Goal: Task Accomplishment & Management: Use online tool/utility

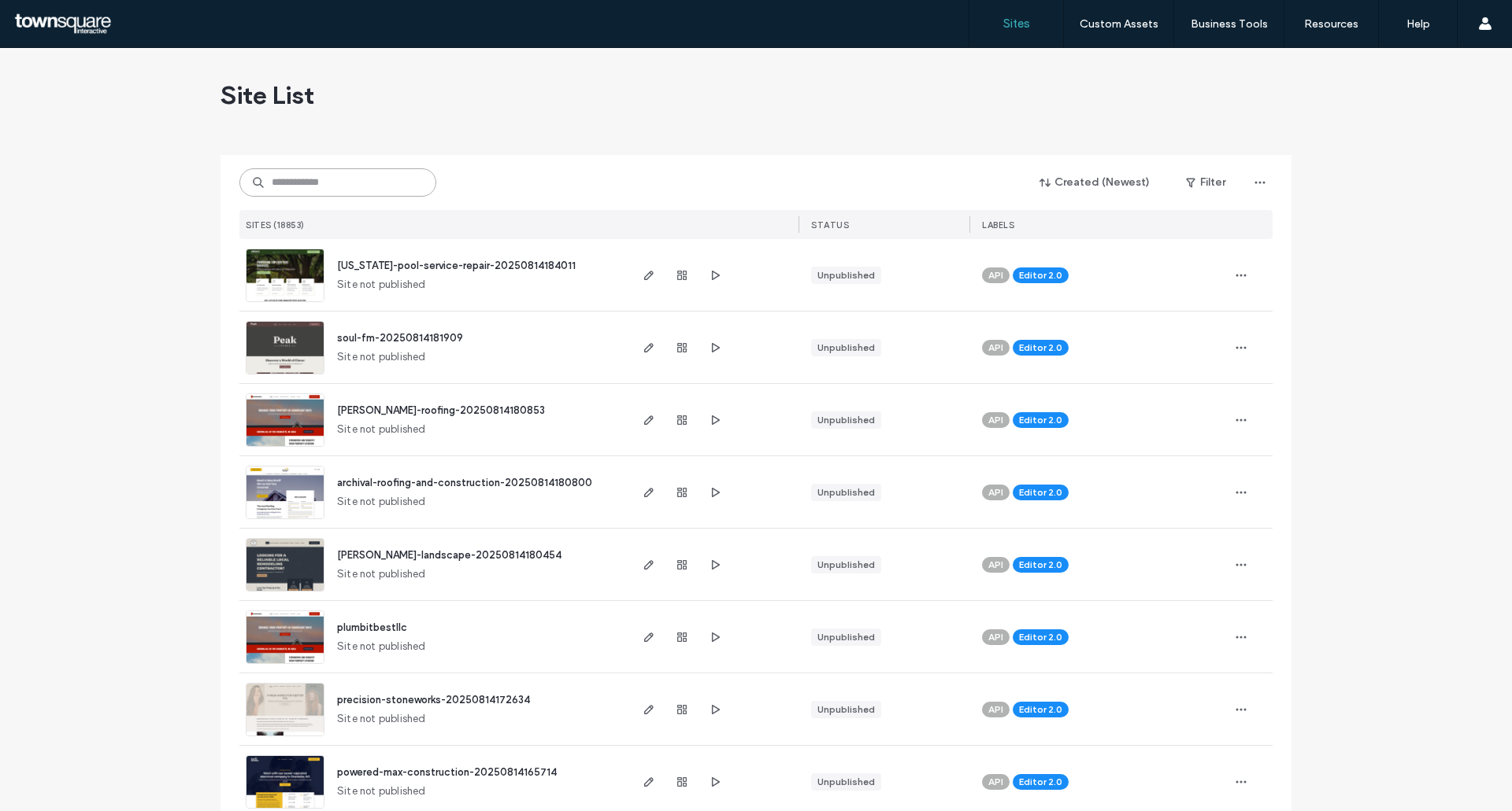
click at [318, 187] on input at bounding box center [337, 182] width 197 height 28
paste input "**********"
type input "**********"
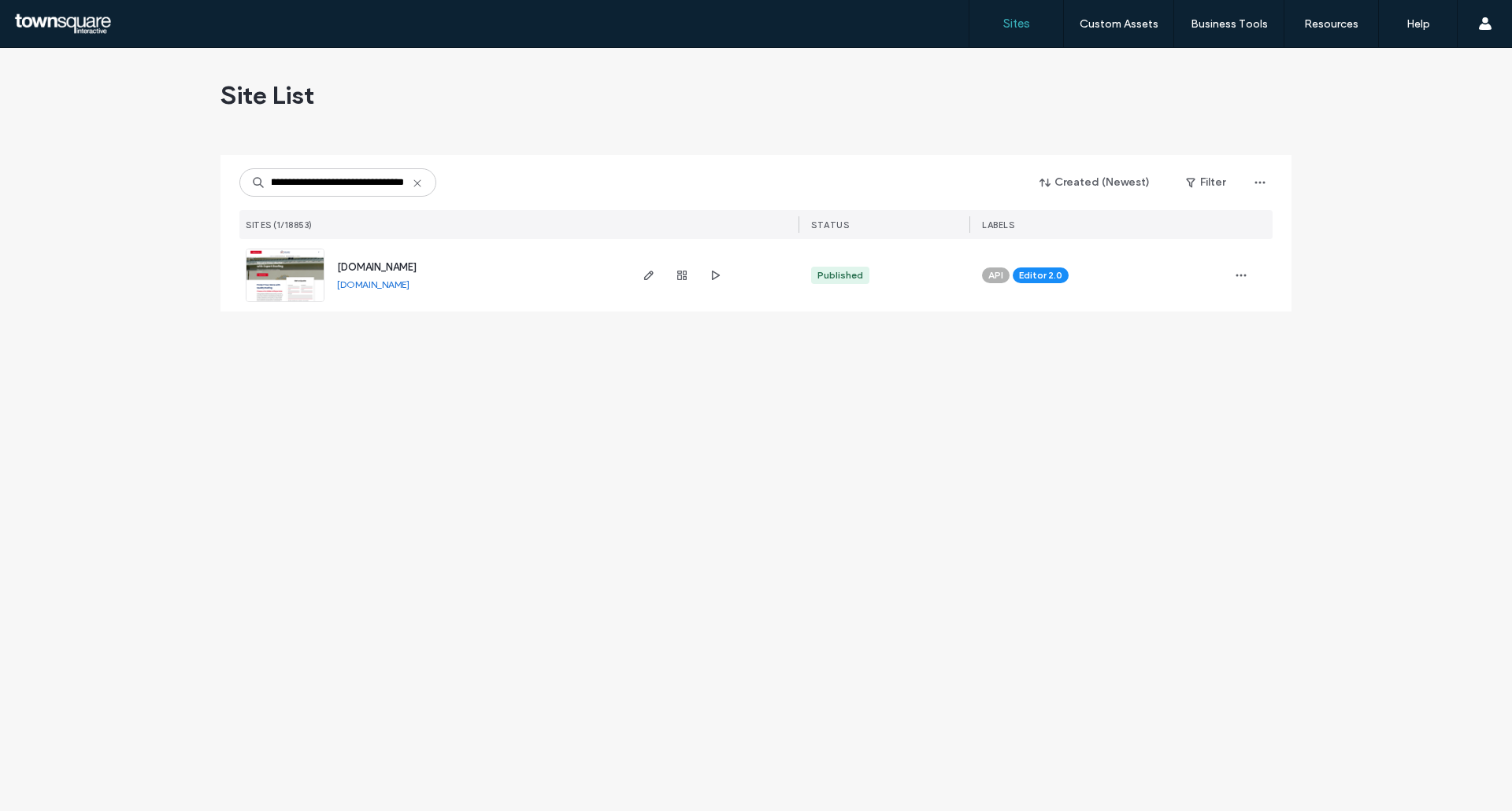
scroll to position [0, 0]
click at [395, 269] on span "[DOMAIN_NAME]" at bounding box center [377, 267] width 79 height 12
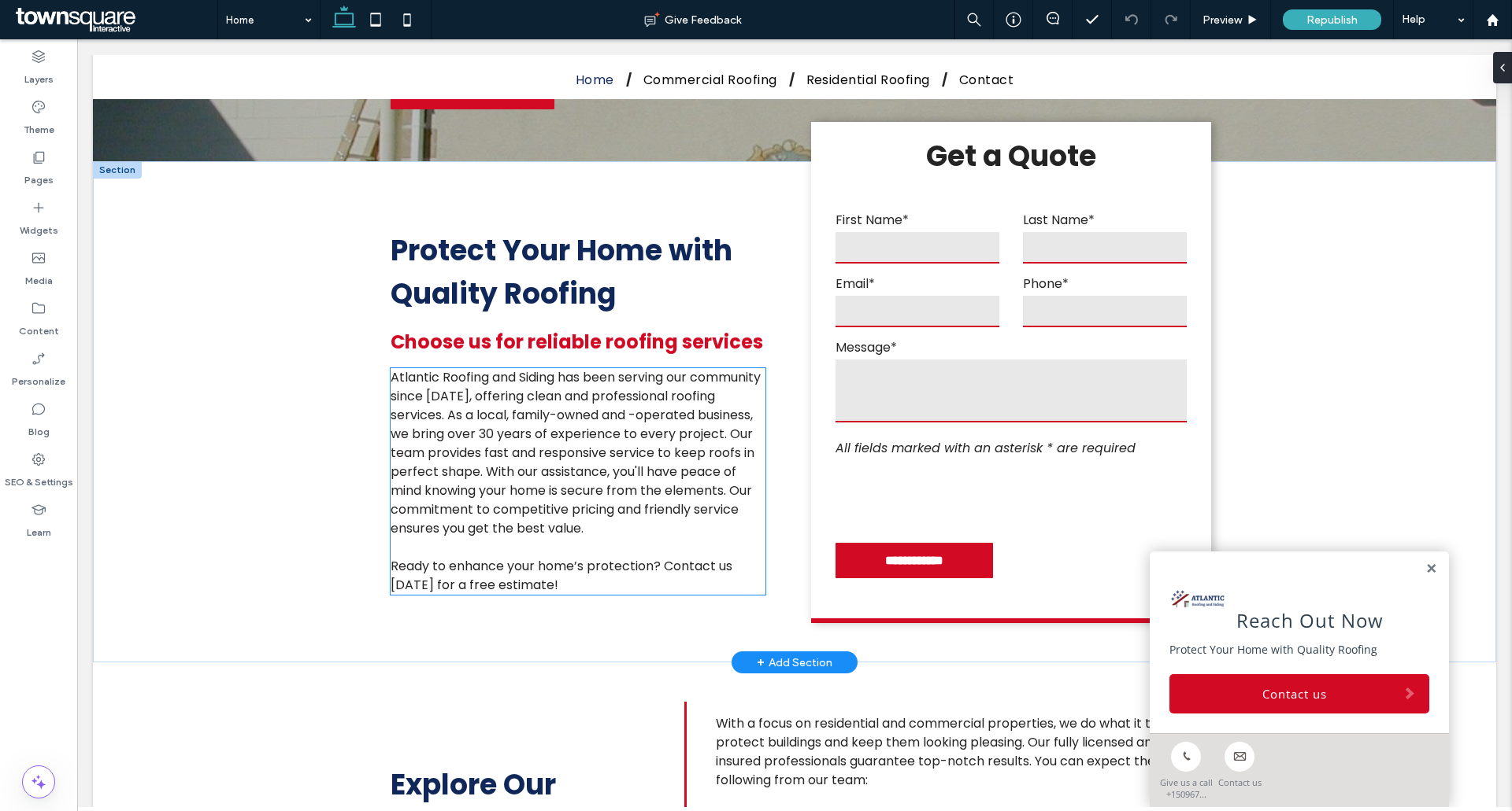
scroll to position [273, 0]
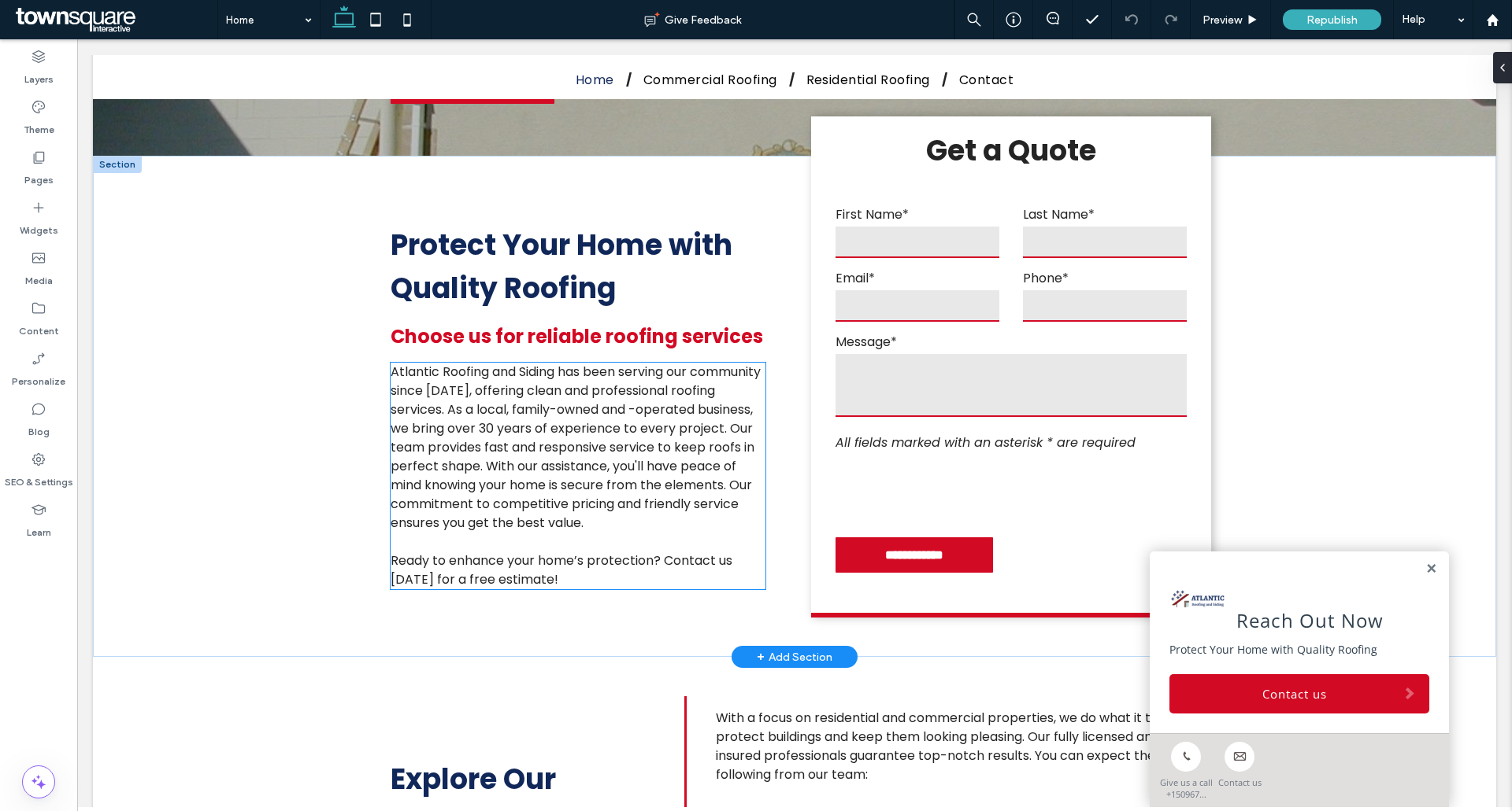
click at [518, 506] on span "Atlantic Roofing and Siding has been serving our community since [DATE], offeri…" at bounding box center [575, 448] width 370 height 169
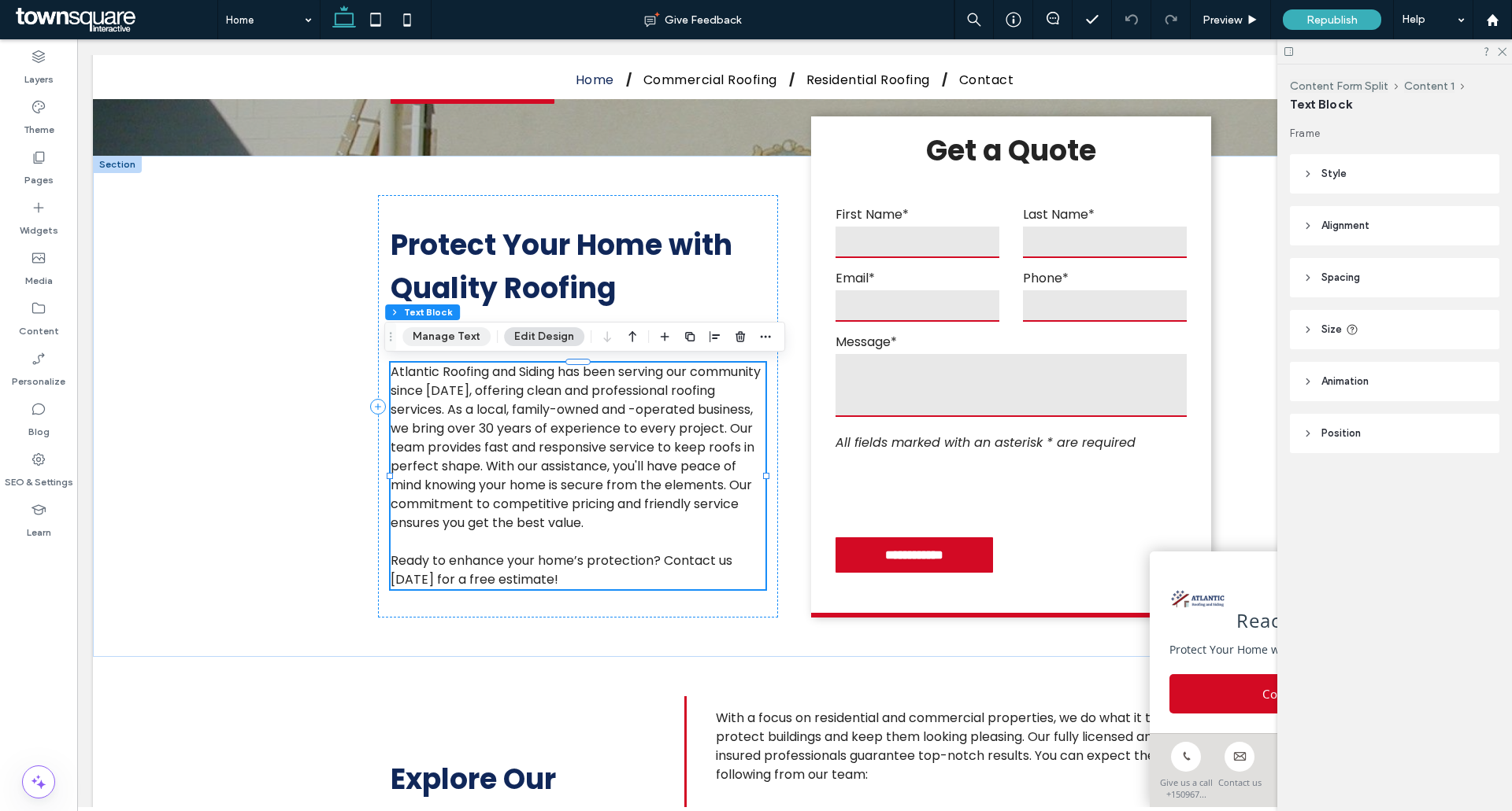
click at [439, 342] on button "Manage Text" at bounding box center [446, 336] width 88 height 19
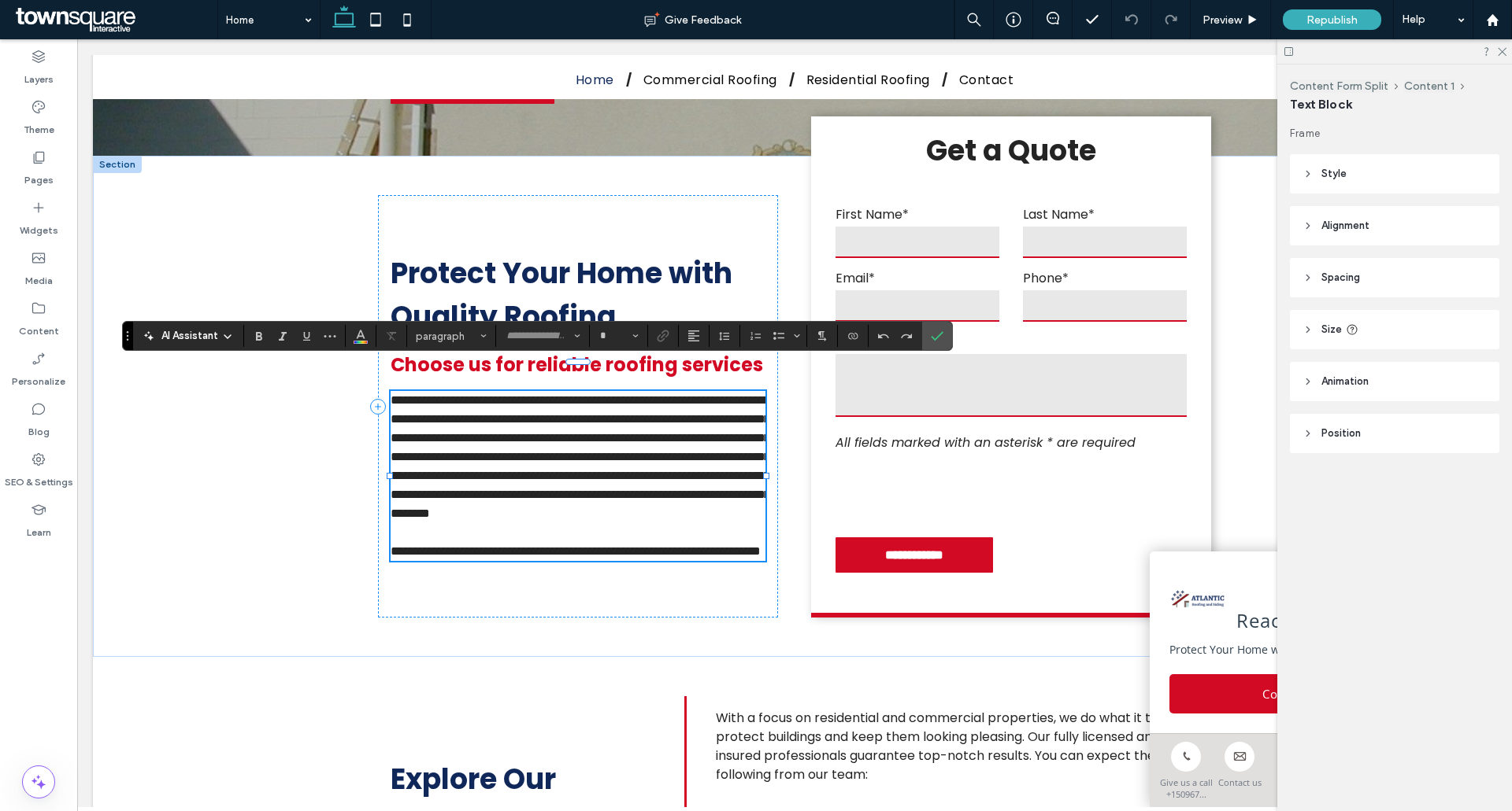
type input "*******"
type input "**"
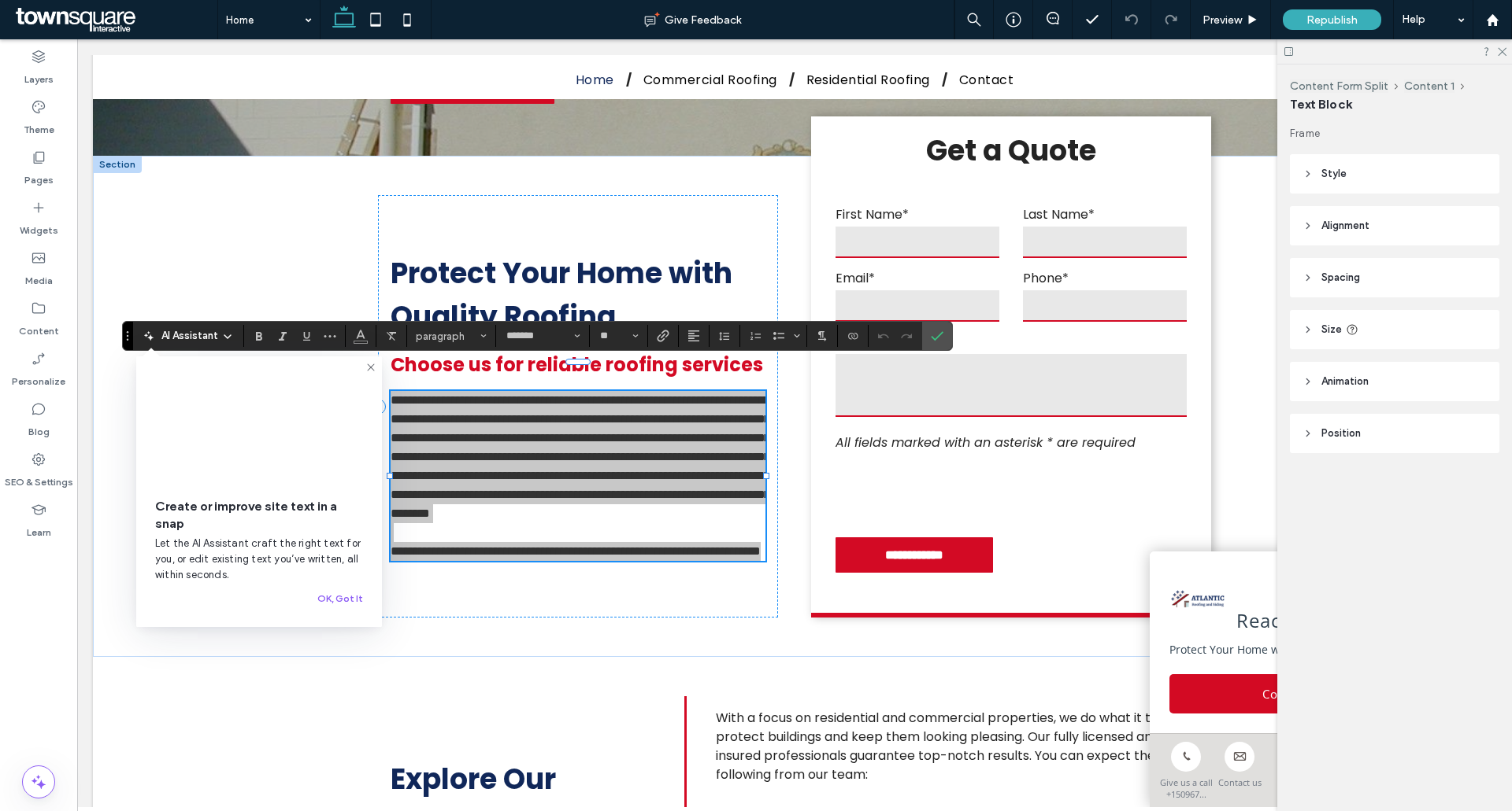
click at [186, 339] on span "AI Assistant" at bounding box center [189, 335] width 57 height 15
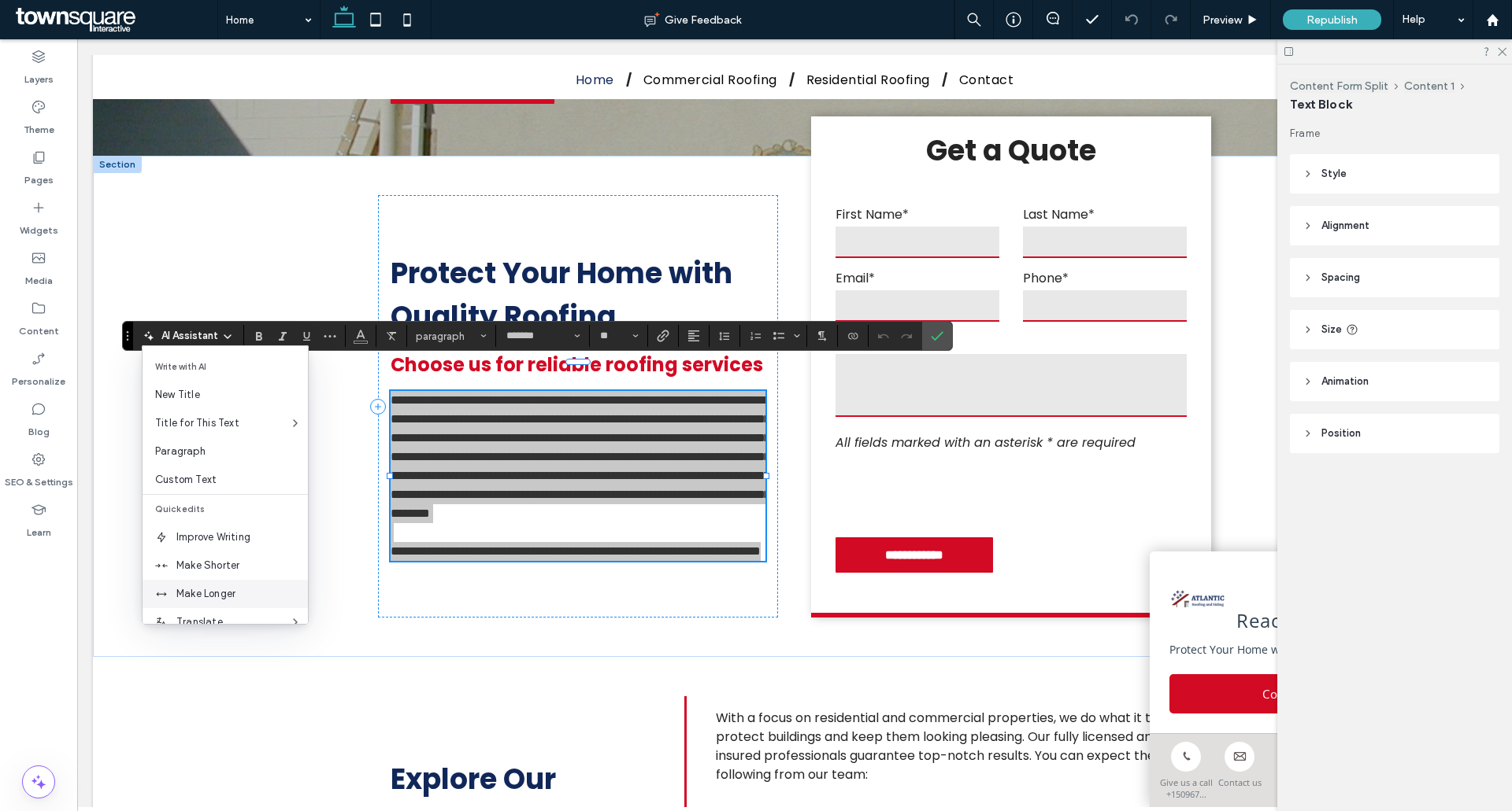
click at [210, 593] on span "Make Longer" at bounding box center [243, 594] width 132 height 15
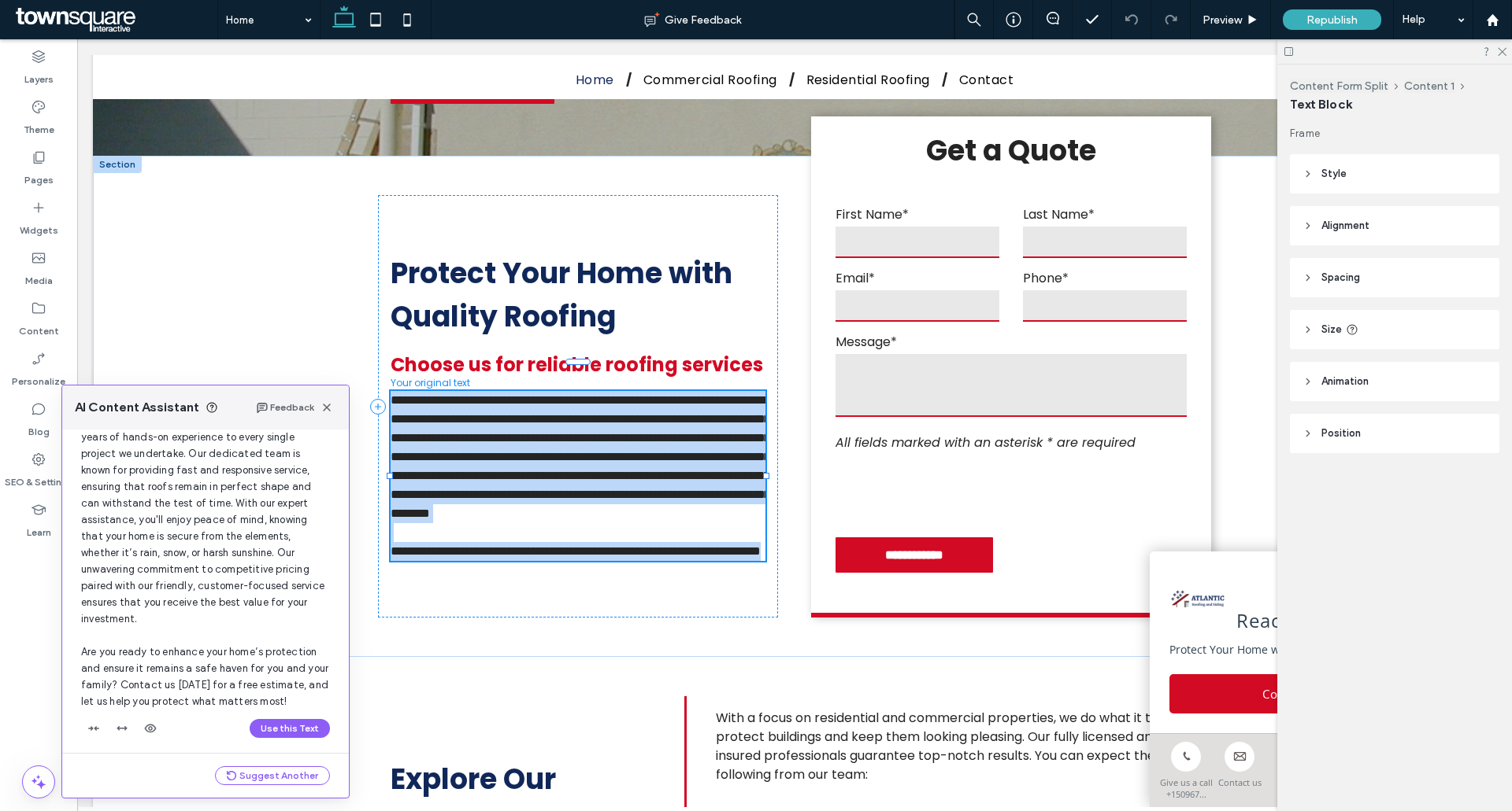
scroll to position [167, 0]
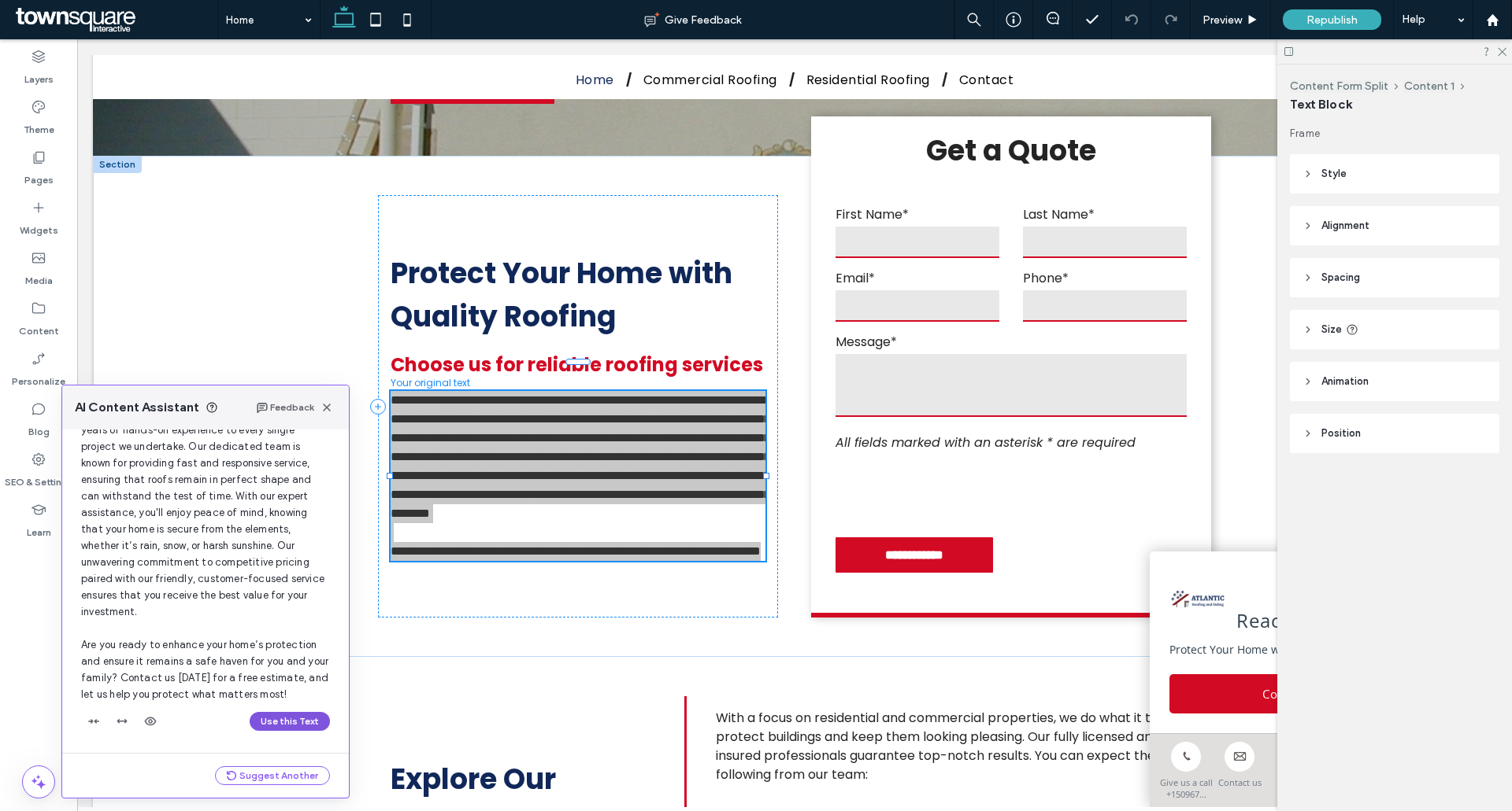
click at [291, 720] on button "Use this Text" at bounding box center [289, 721] width 80 height 19
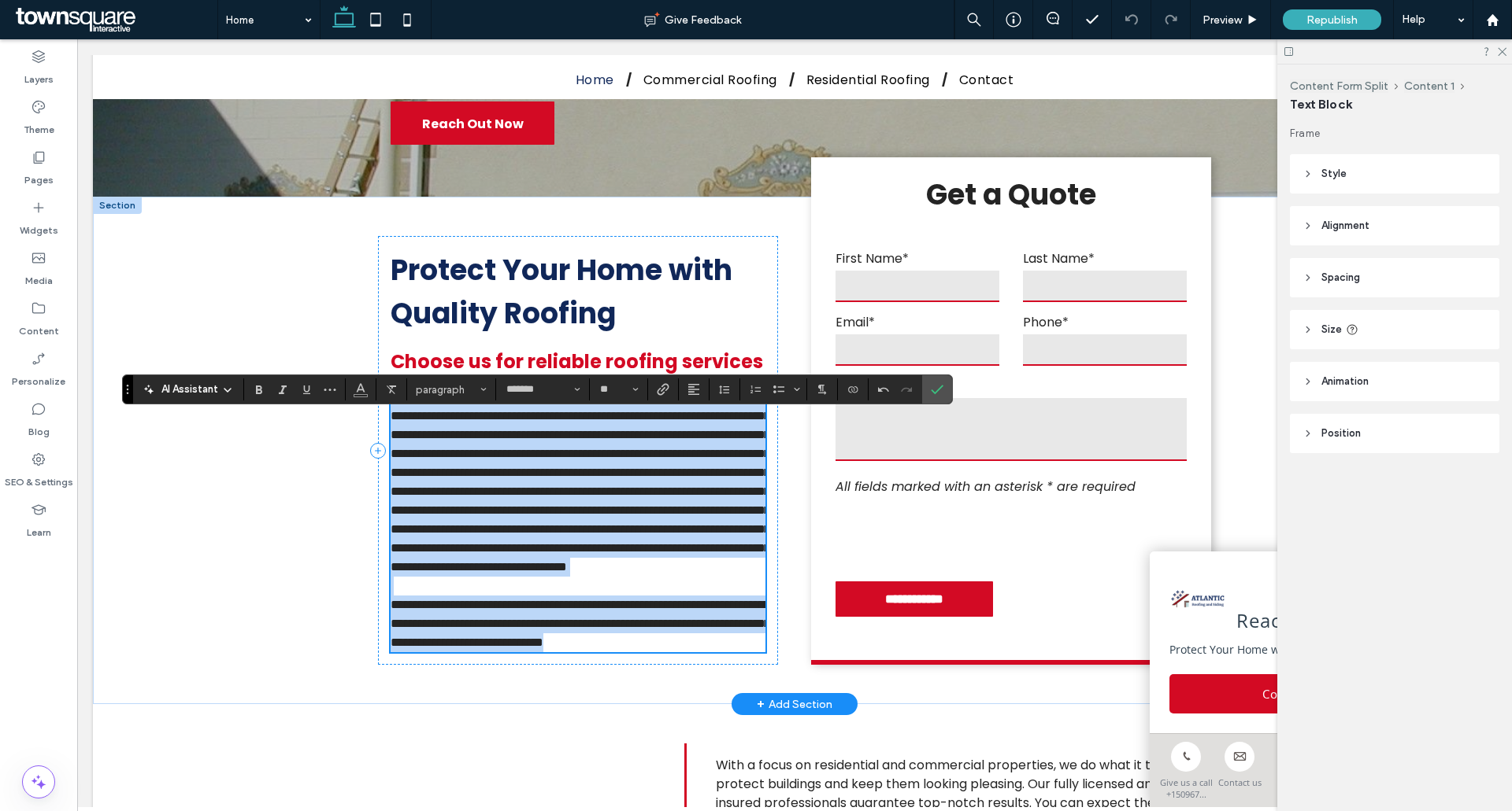
scroll to position [220, 0]
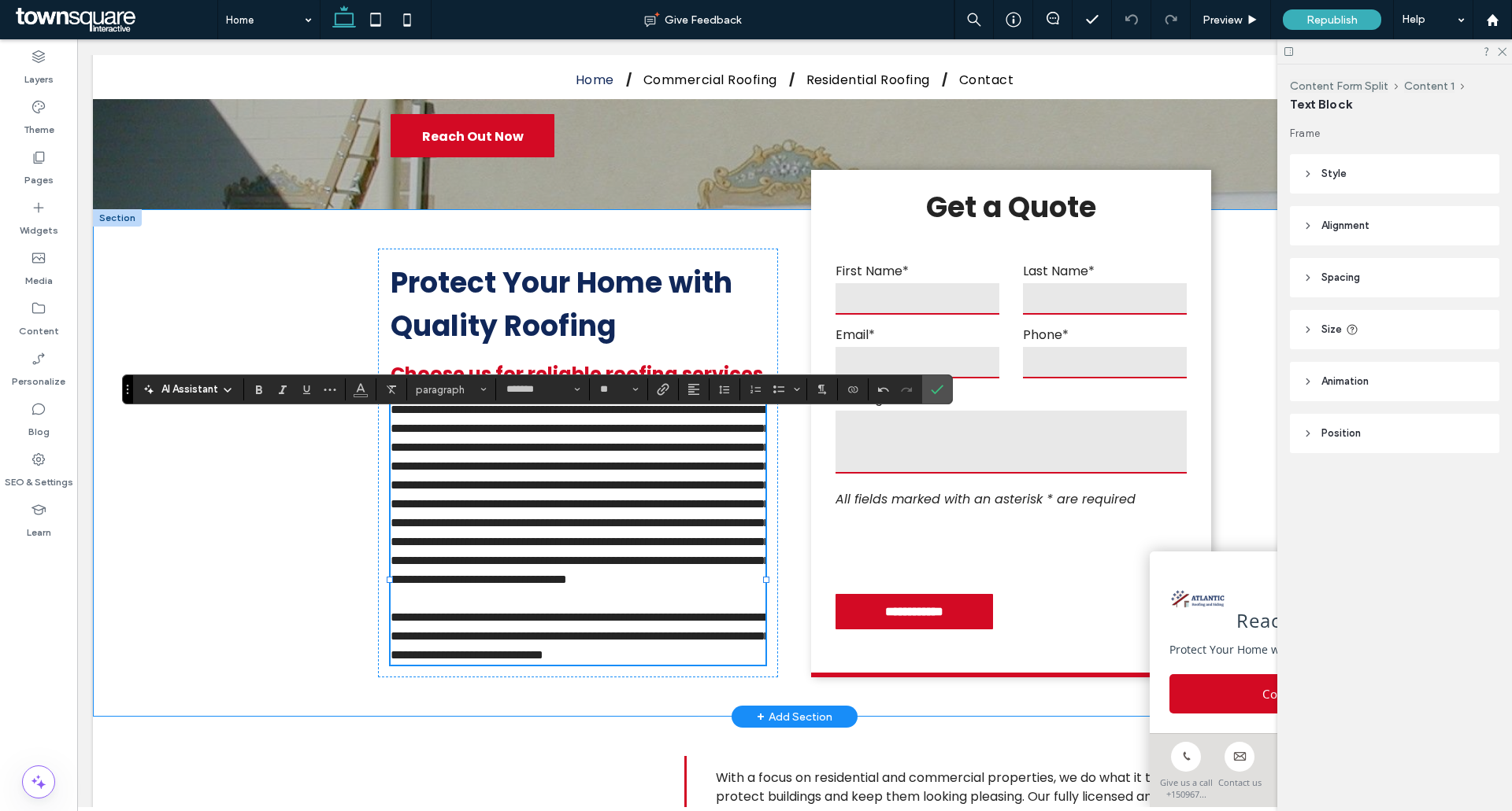
click at [304, 569] on div "**********" at bounding box center [794, 462] width 1403 height 507
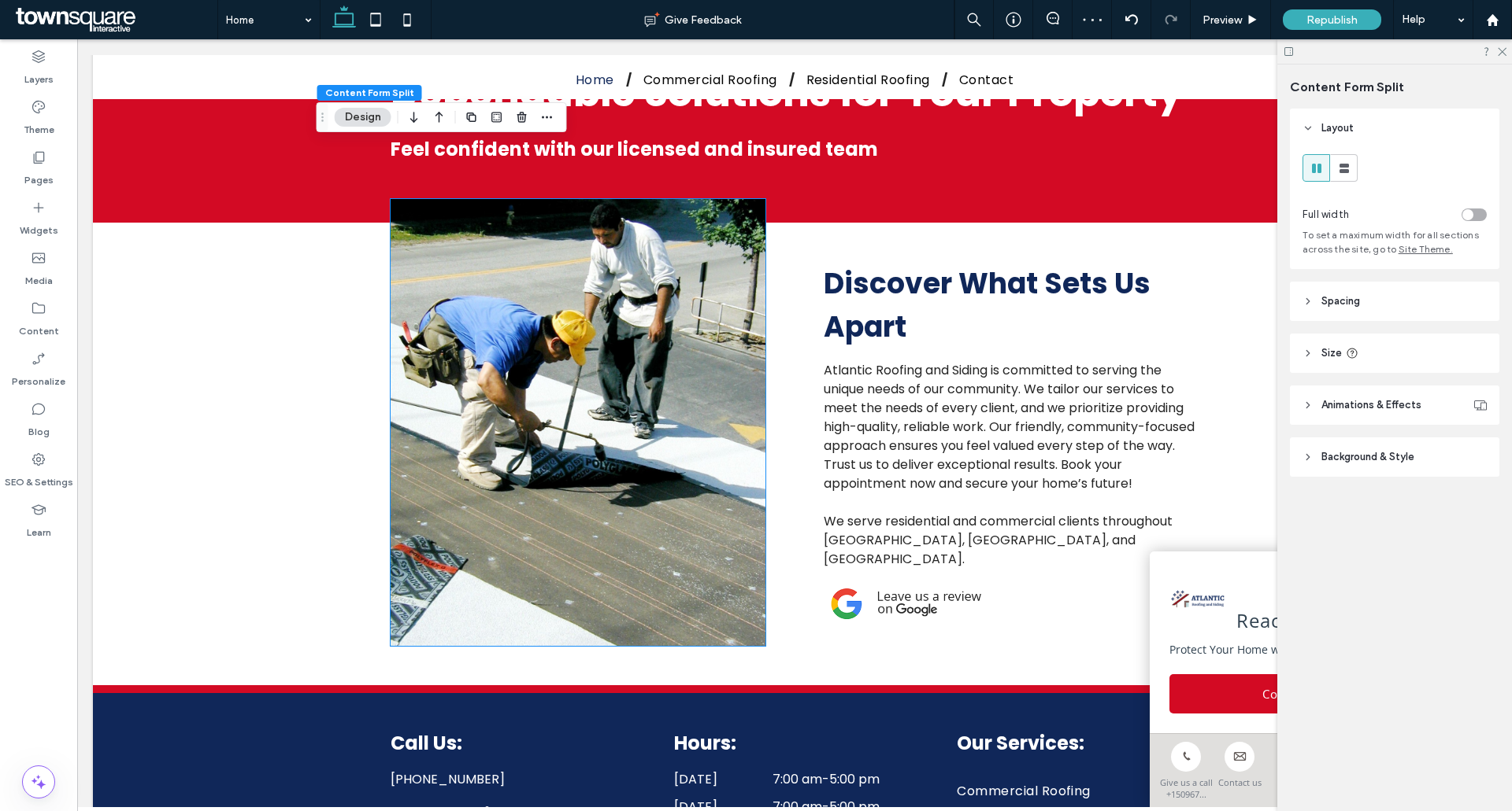
scroll to position [1684, 0]
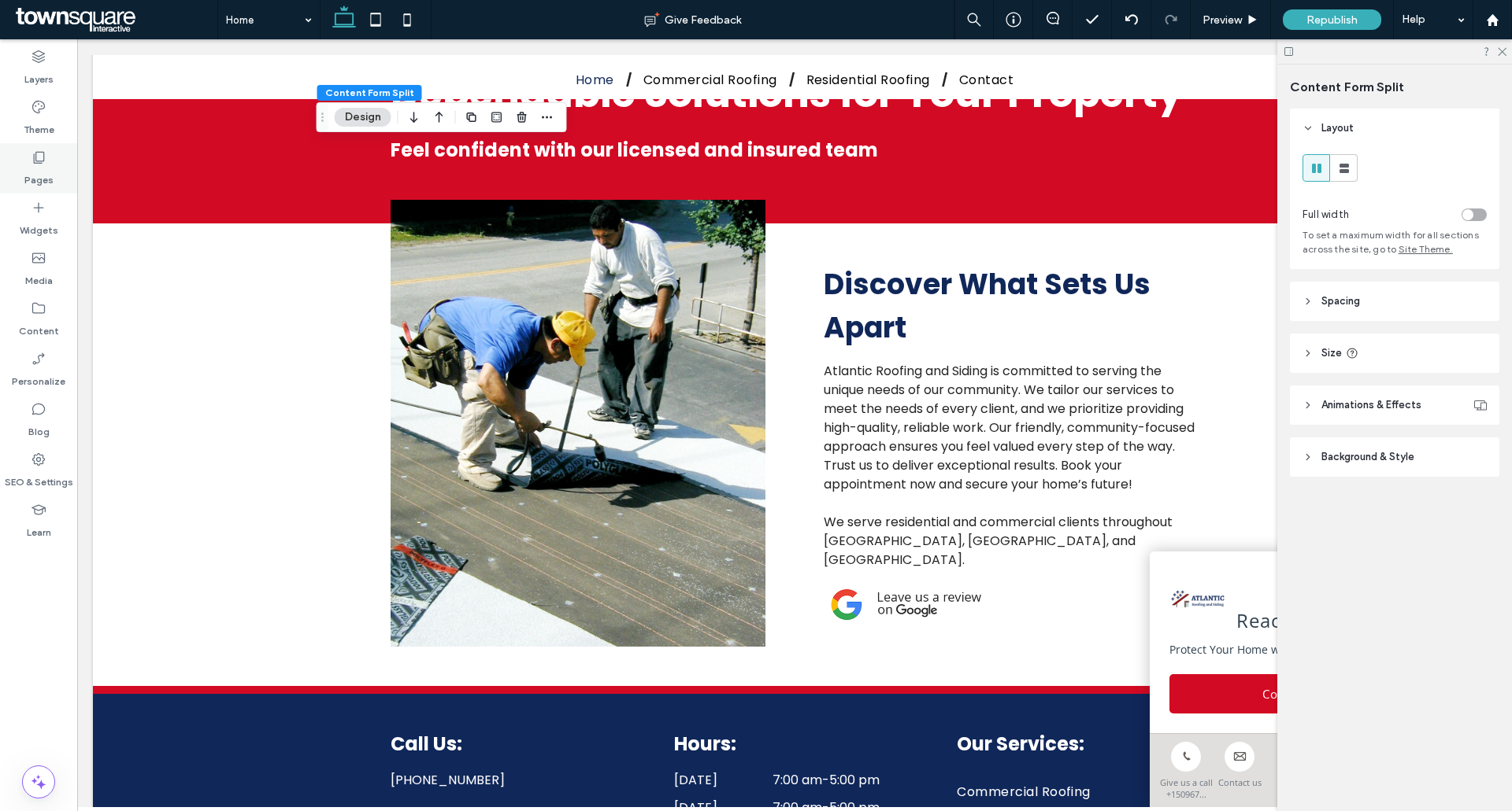
click at [25, 178] on label "Pages" at bounding box center [39, 176] width 29 height 22
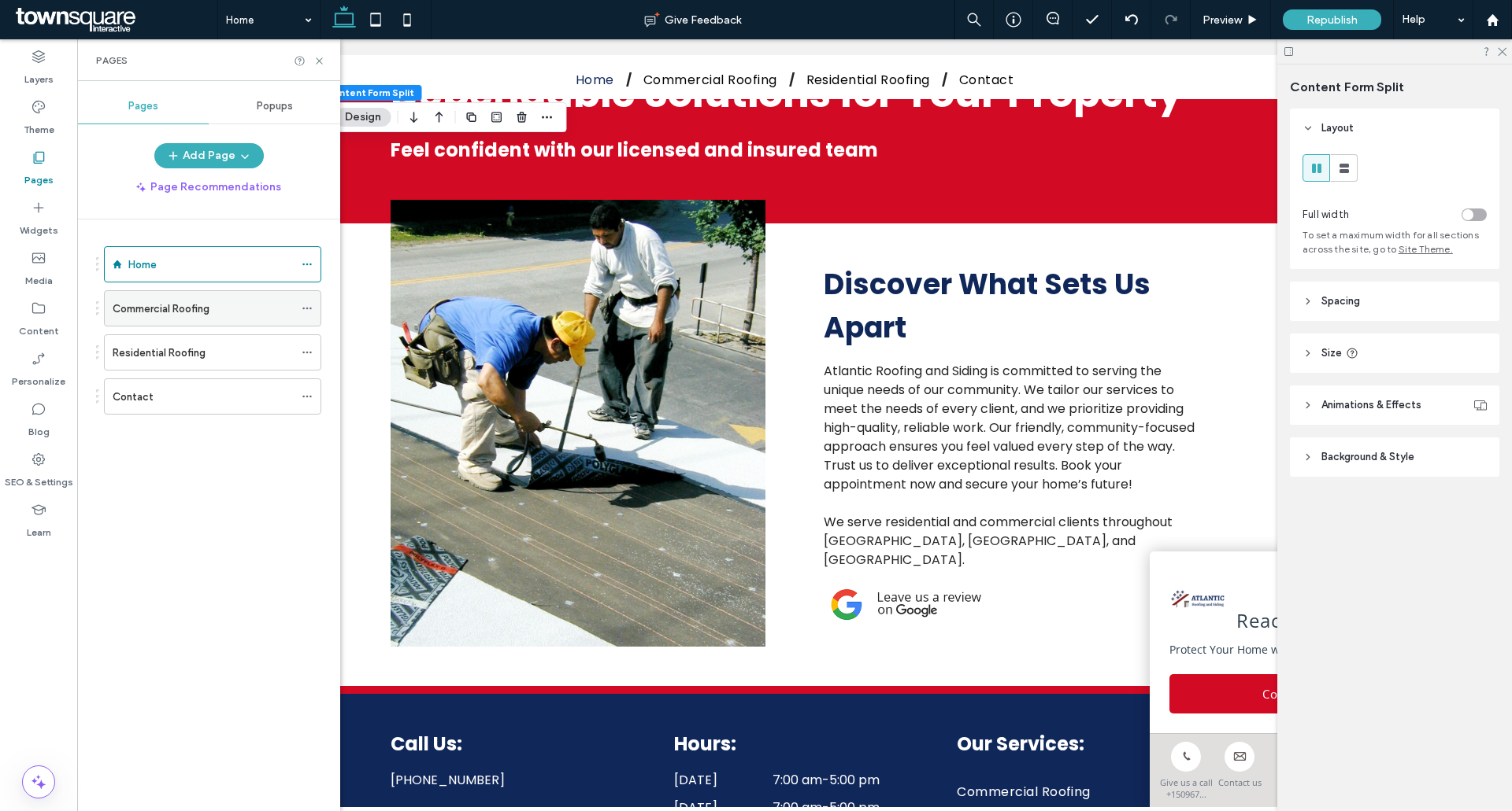
click at [151, 312] on label "Commercial Roofing" at bounding box center [160, 308] width 96 height 28
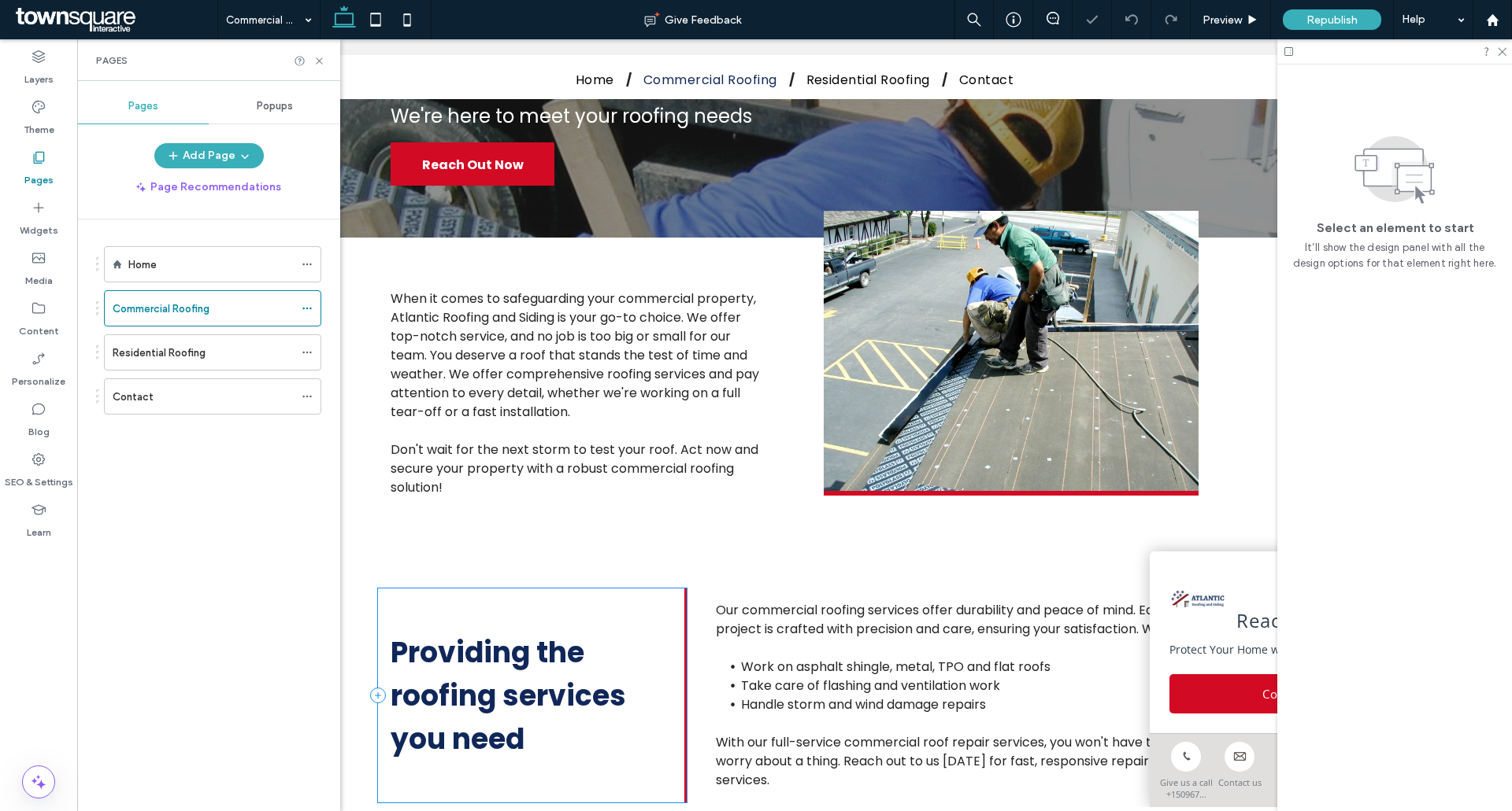
scroll to position [205, 0]
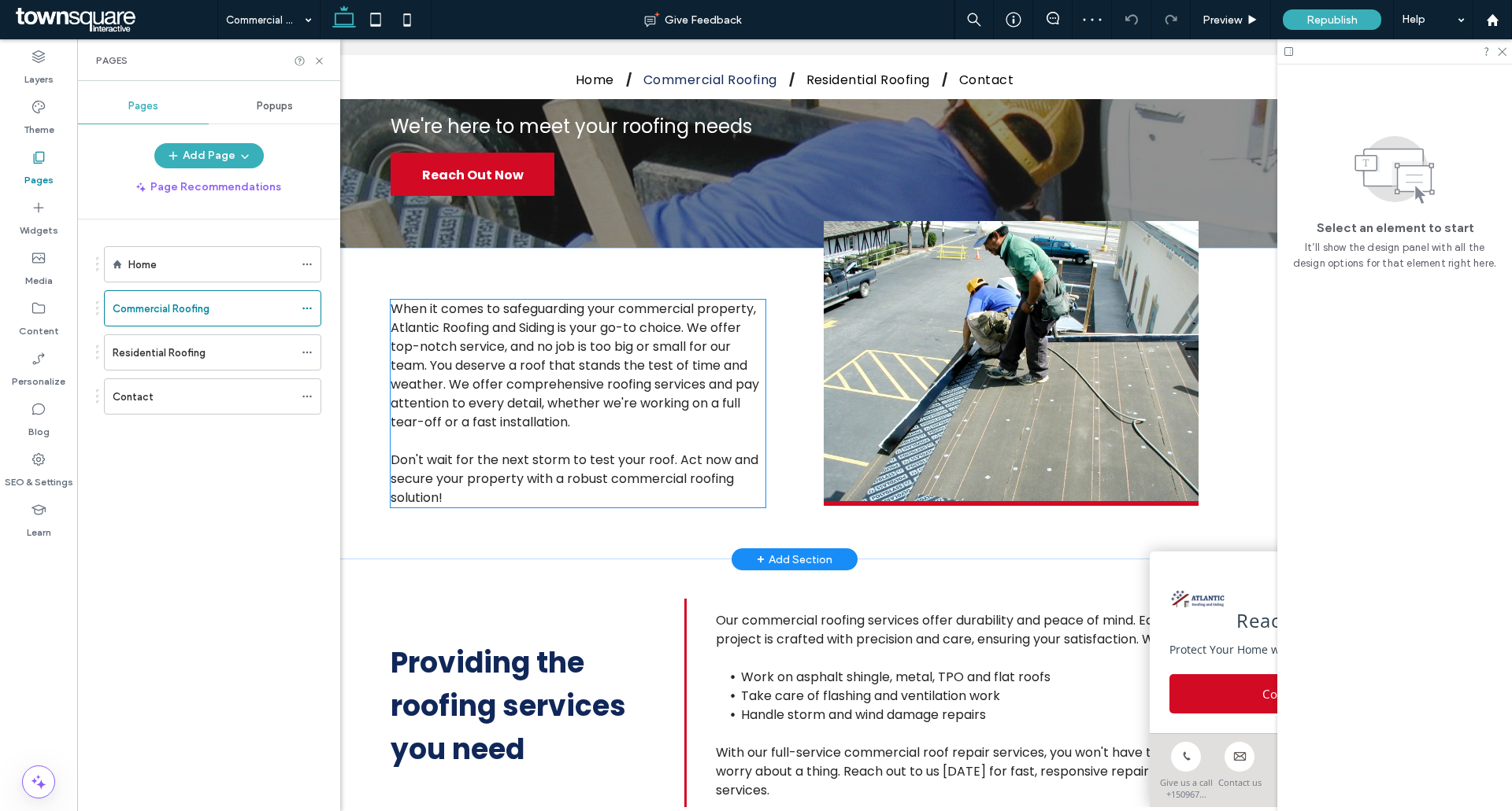
click at [528, 436] on p at bounding box center [578, 441] width 375 height 19
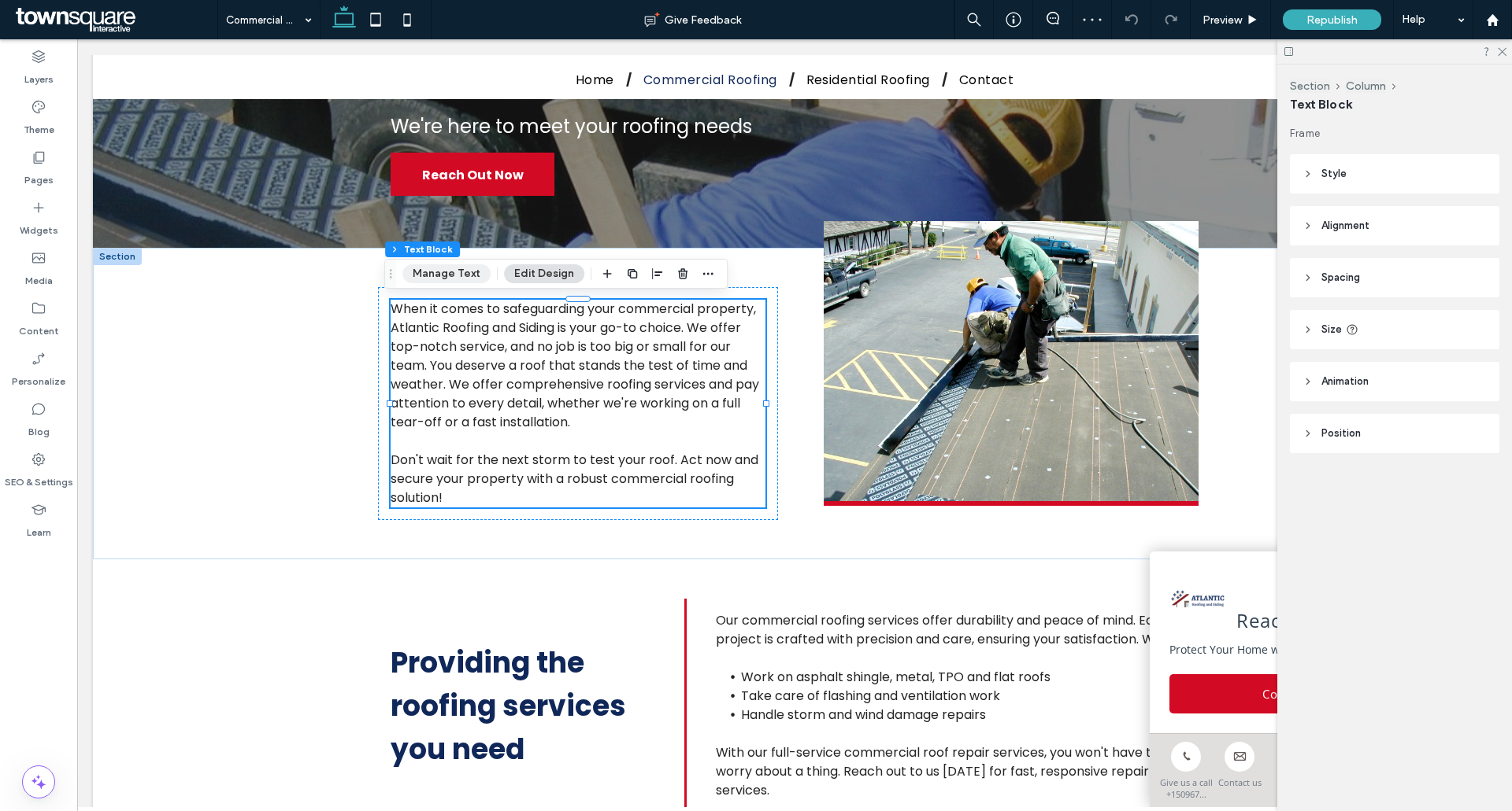
click at [426, 269] on button "Manage Text" at bounding box center [446, 273] width 88 height 19
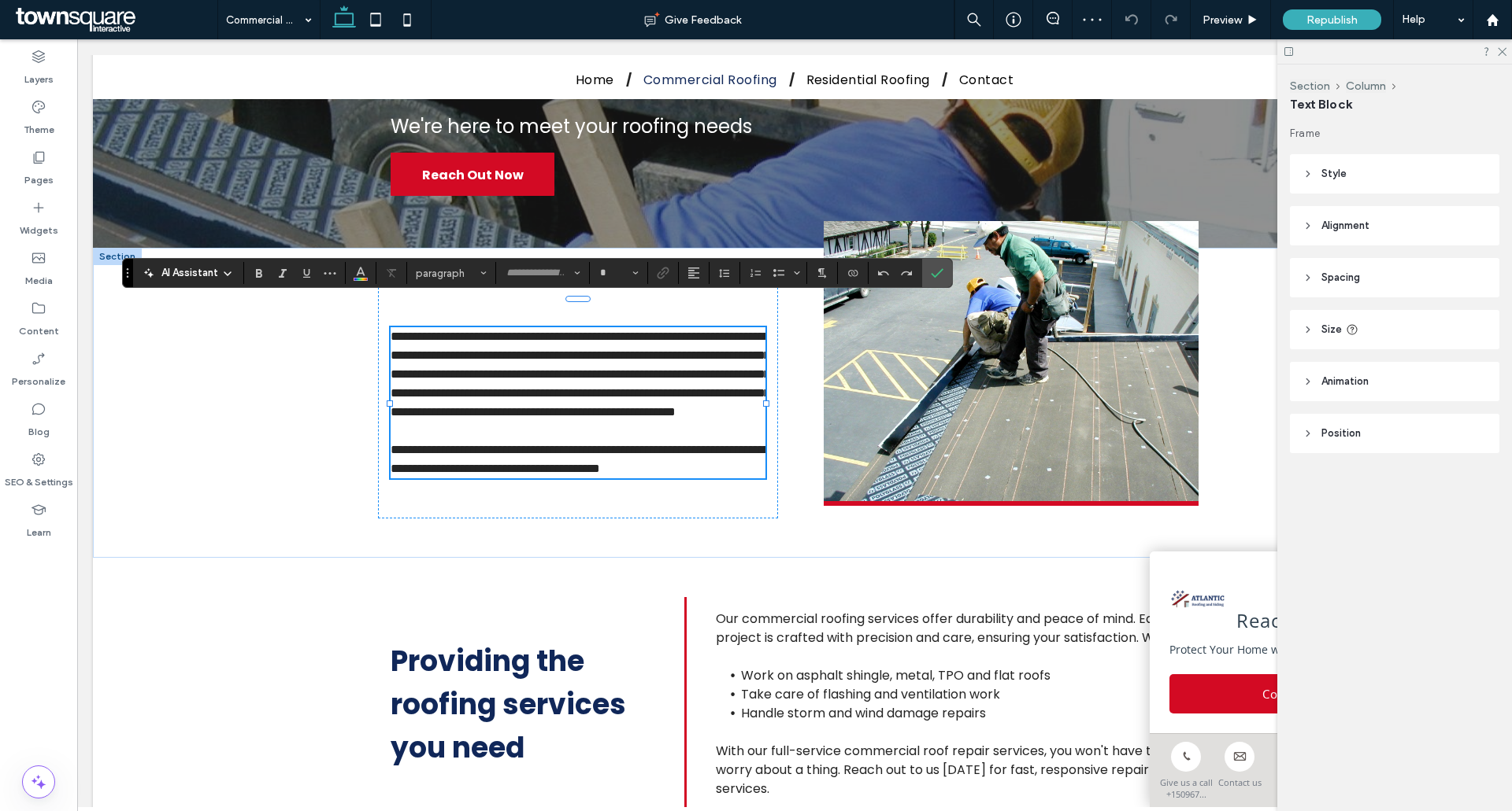
type input "*******"
type input "**"
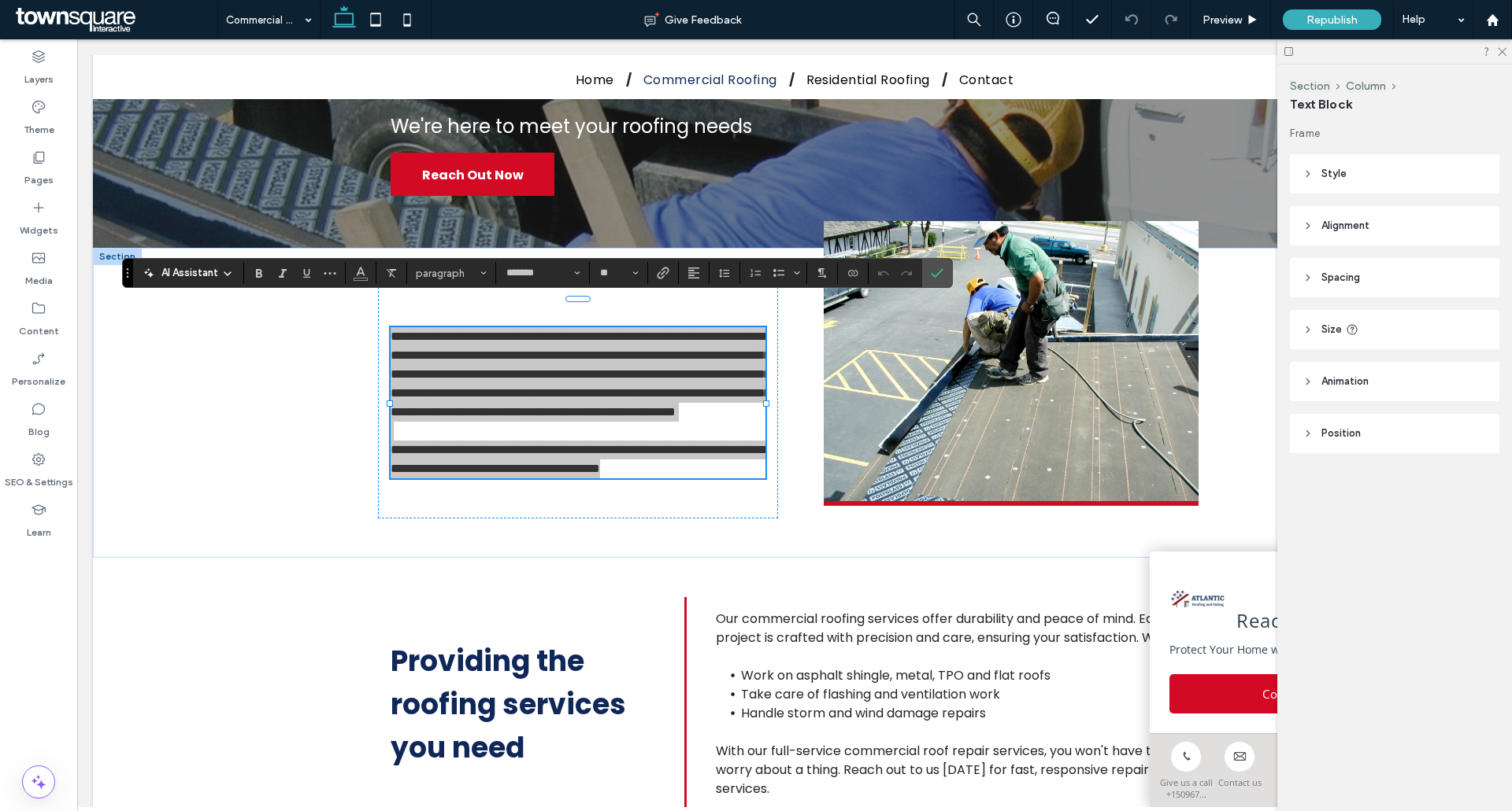
click at [211, 275] on span "AI Assistant" at bounding box center [189, 272] width 57 height 15
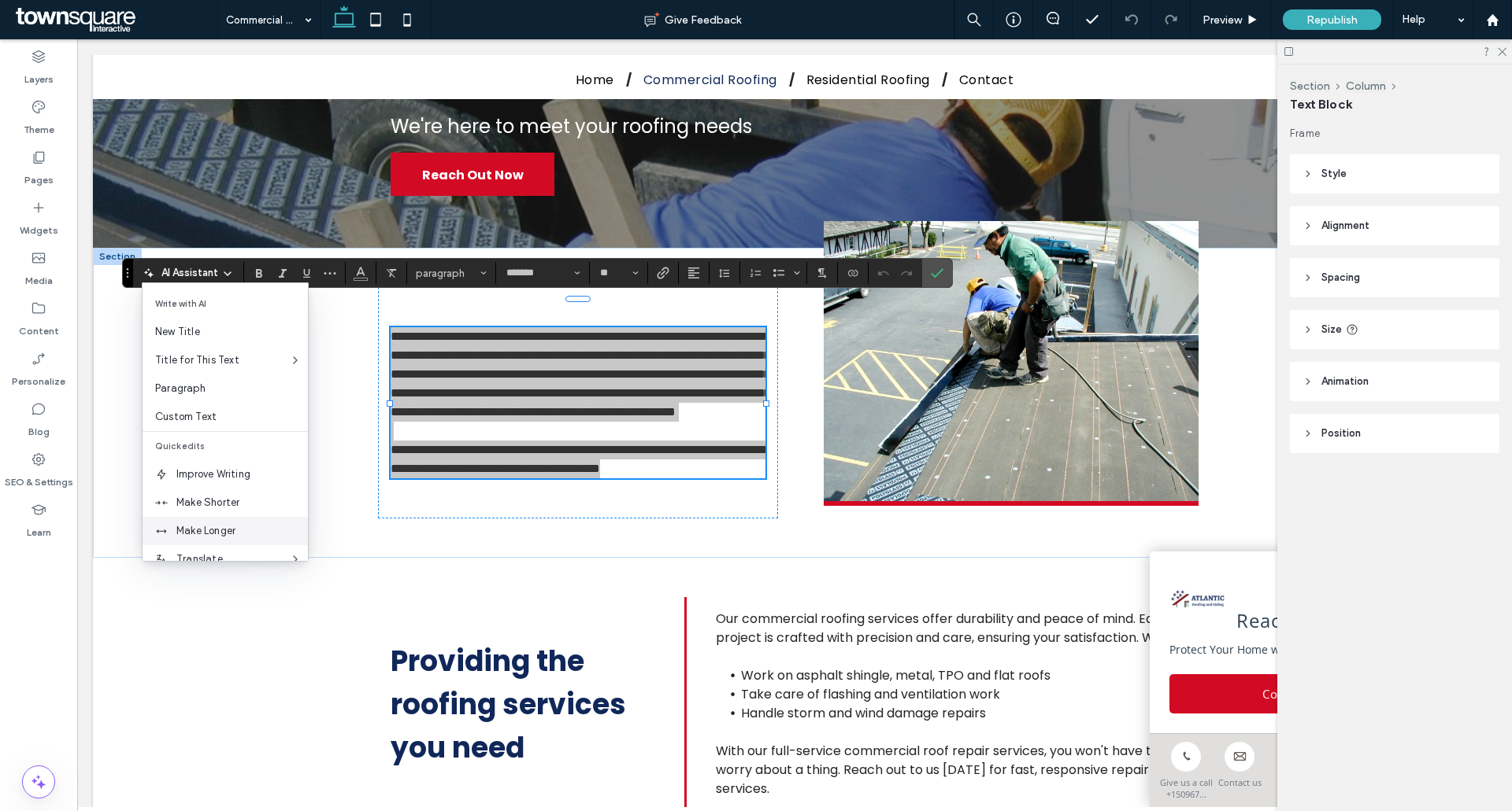
click at [182, 531] on span "Make Longer" at bounding box center [243, 531] width 132 height 15
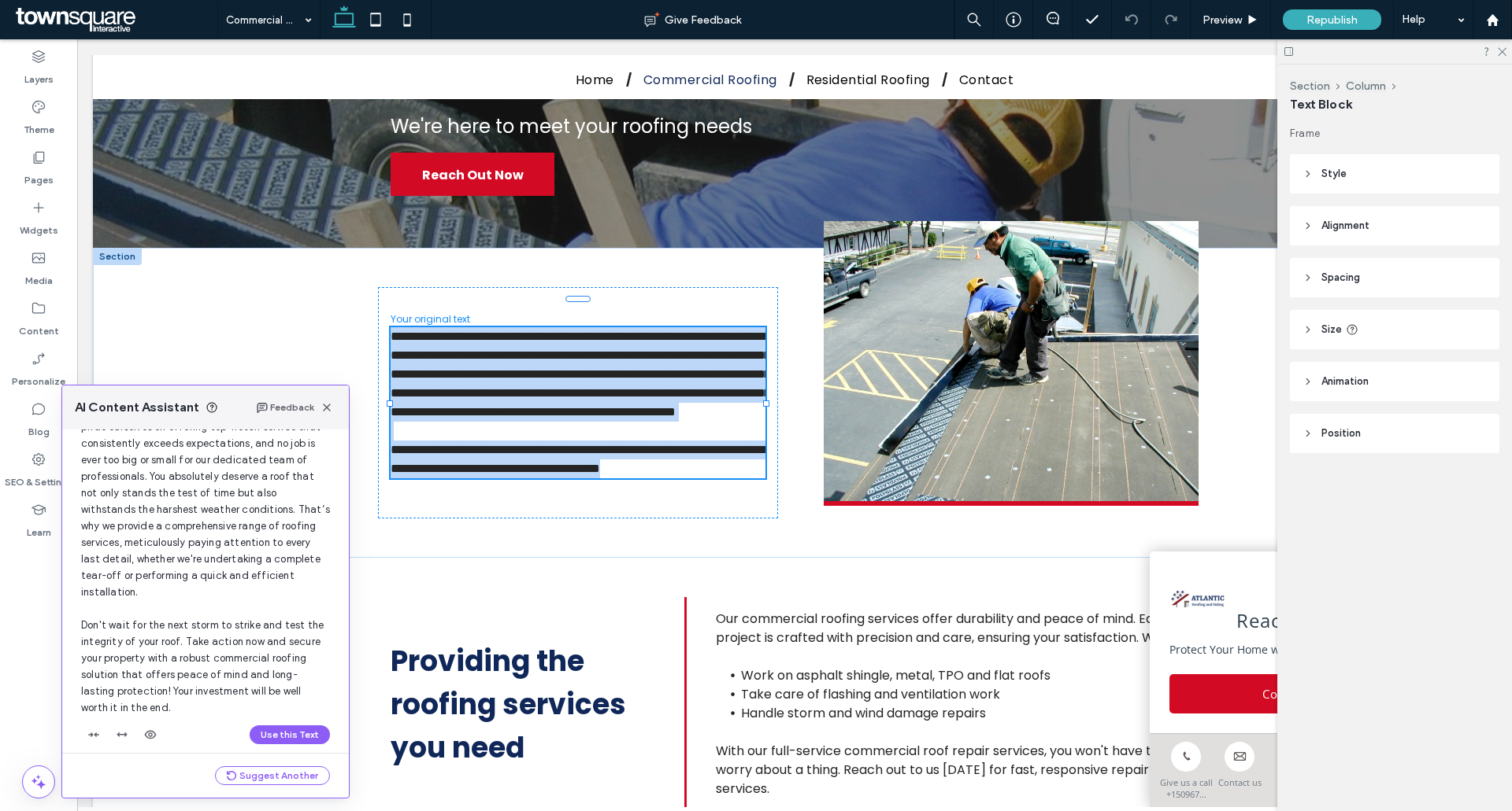
scroll to position [150, 0]
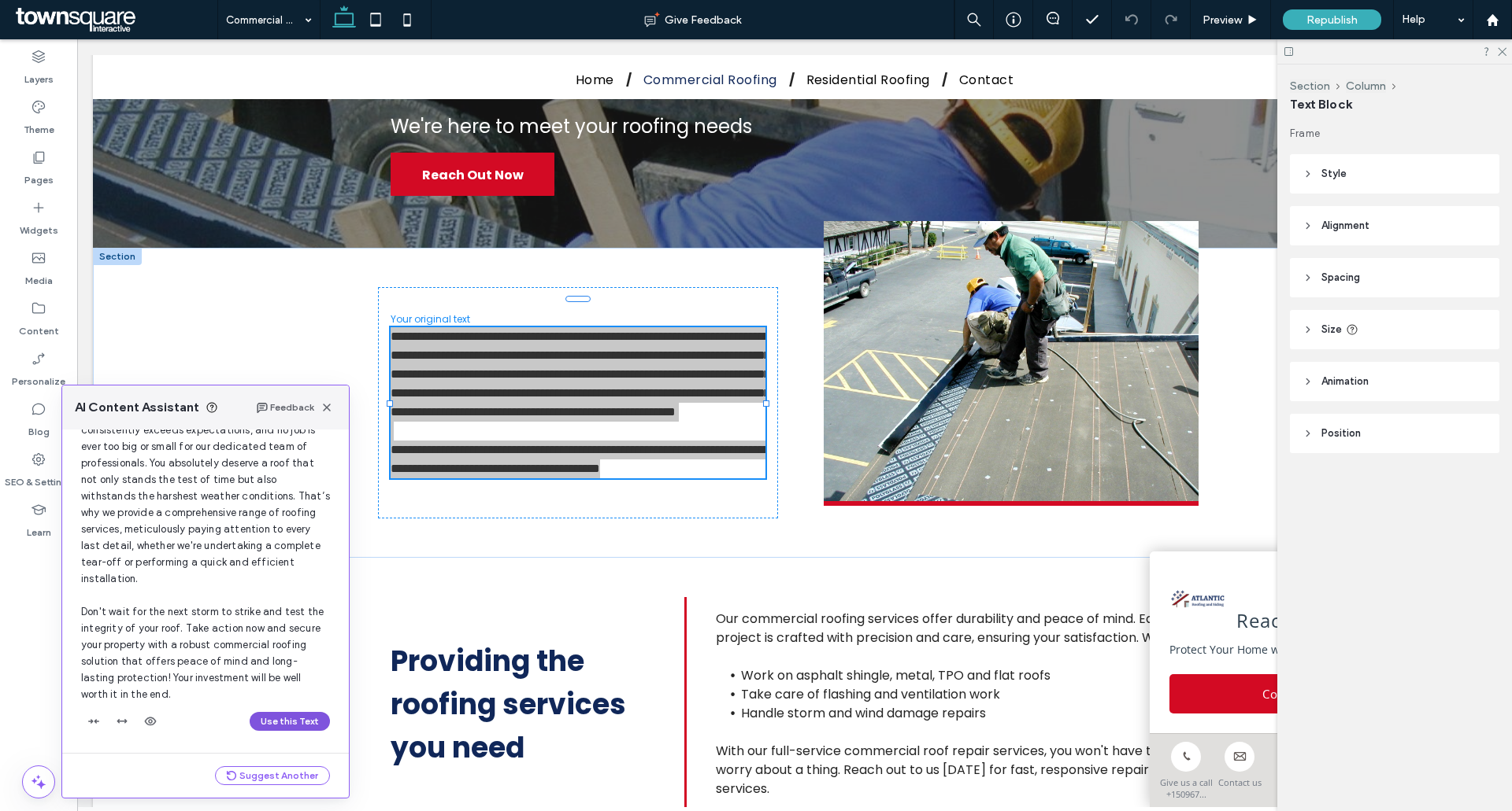
click at [271, 723] on button "Use this Text" at bounding box center [289, 721] width 80 height 19
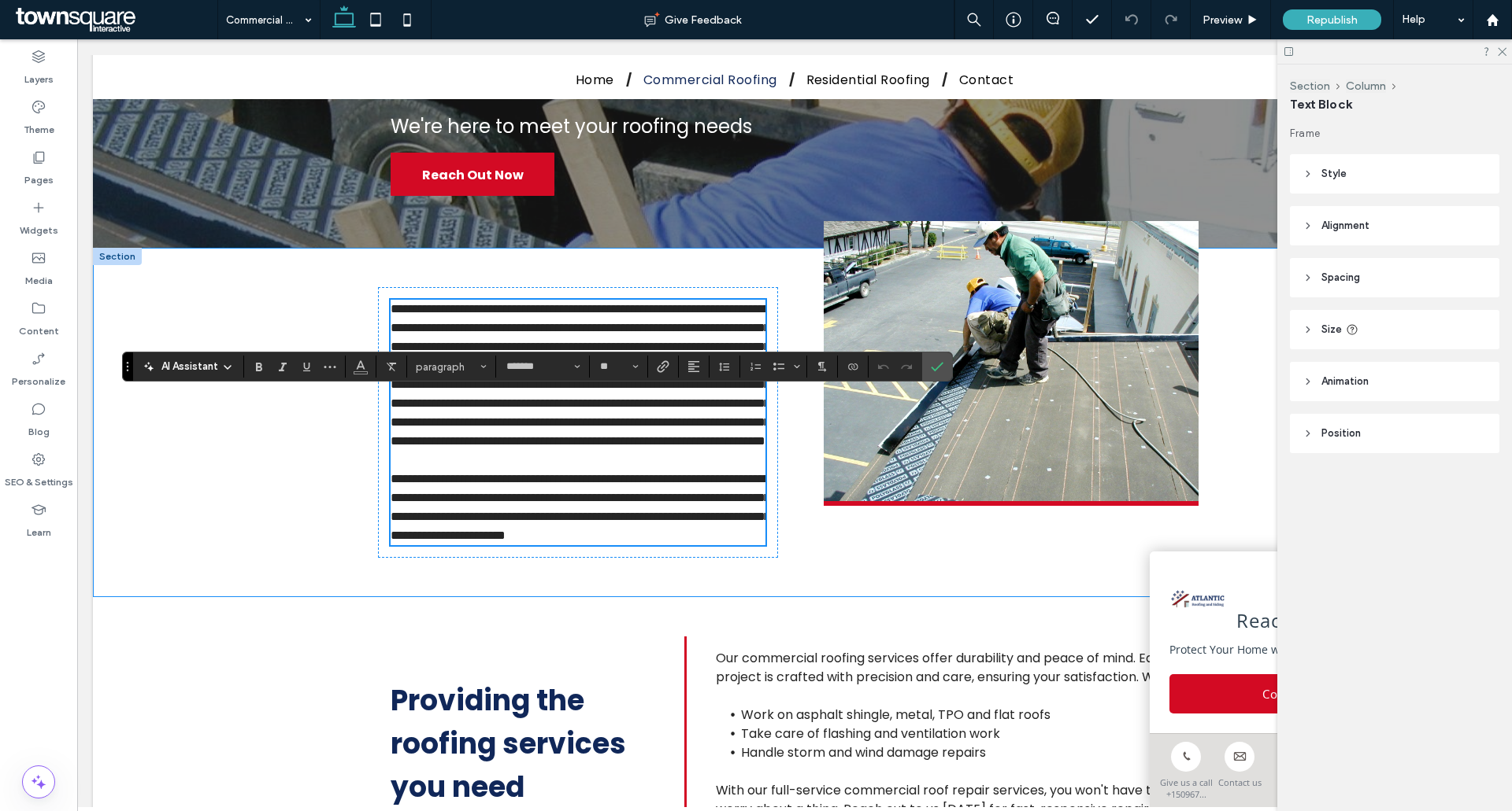
scroll to position [111, 0]
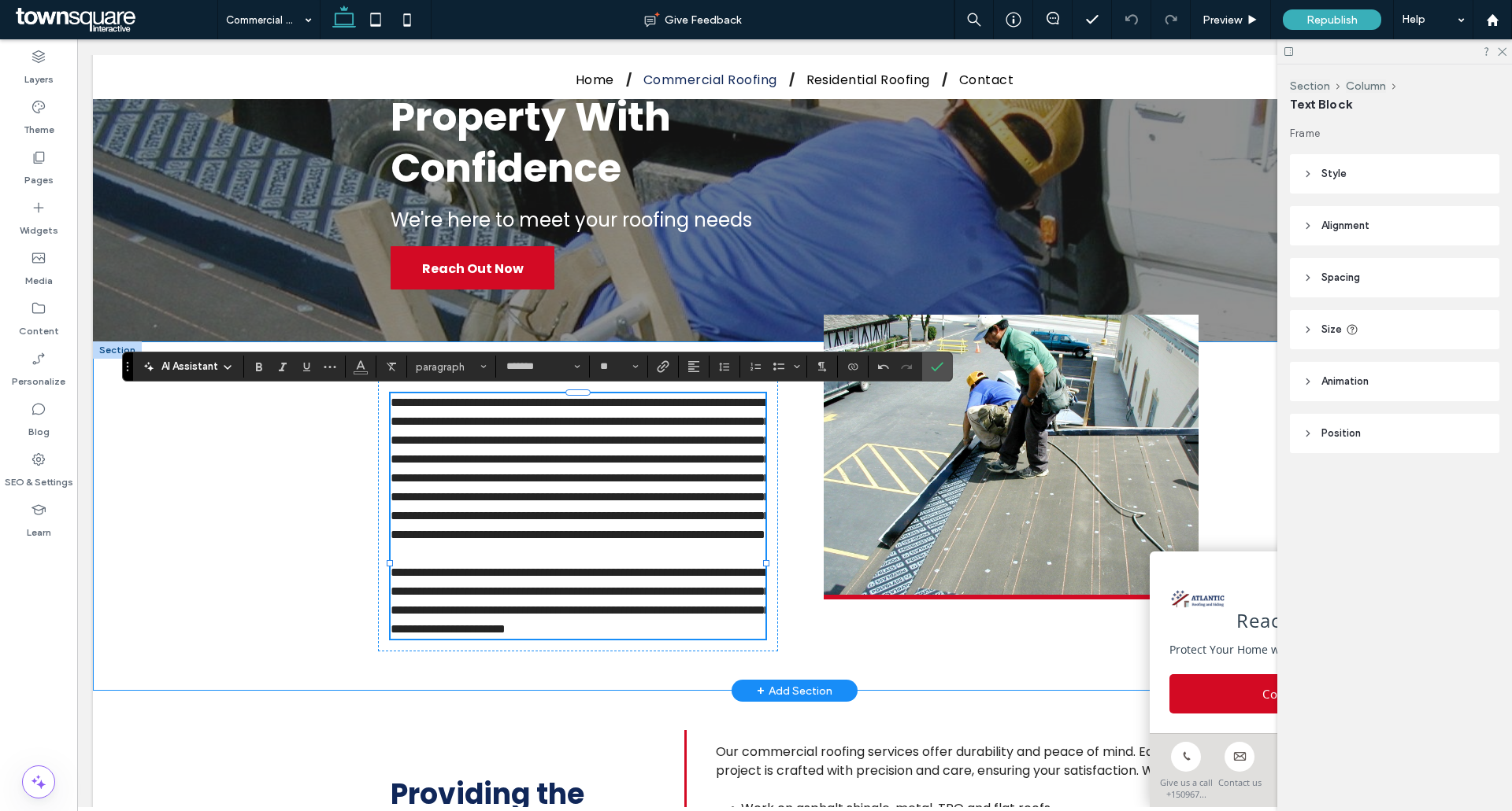
click at [257, 650] on div "**********" at bounding box center [794, 516] width 1403 height 350
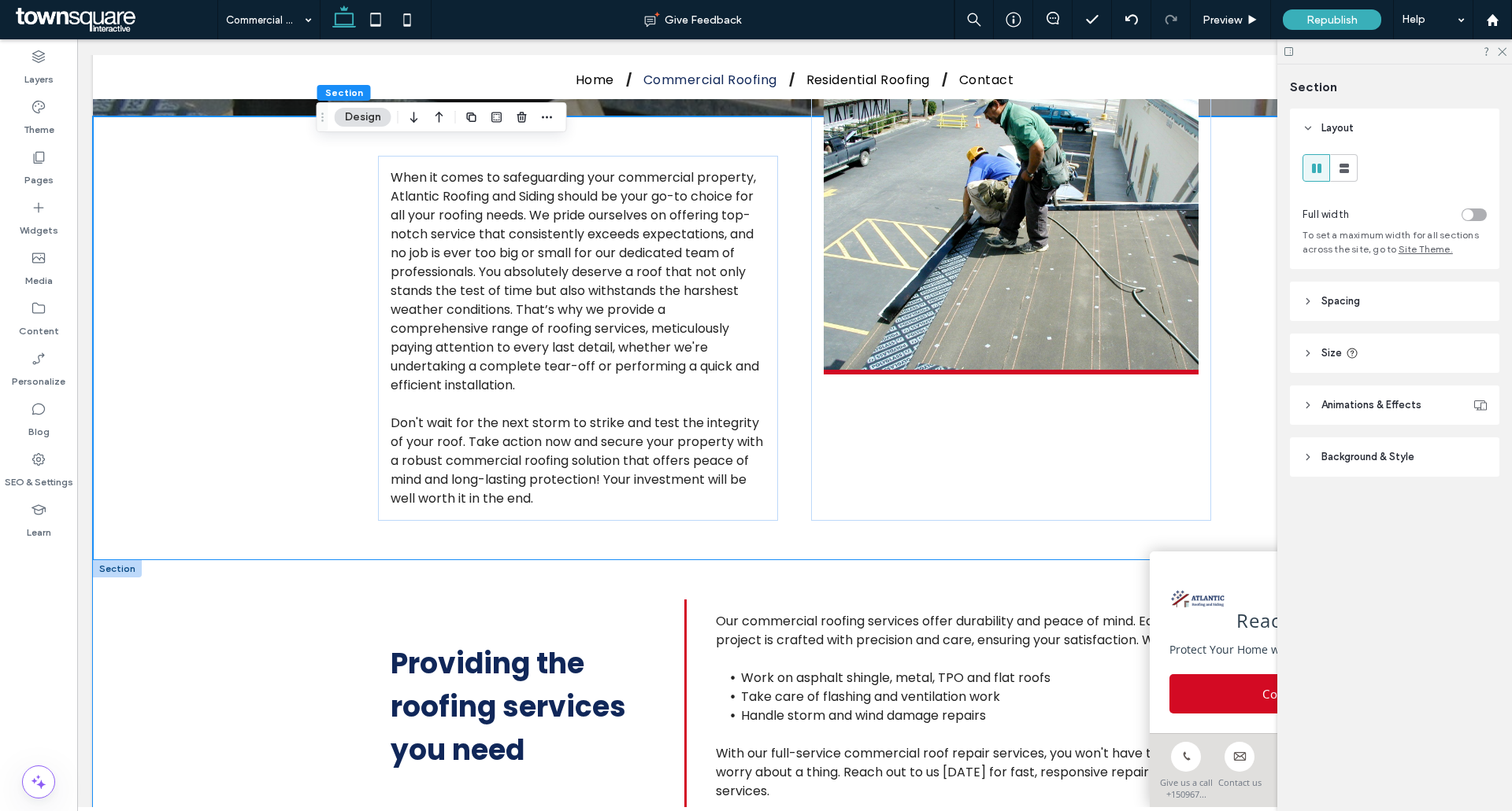
scroll to position [335, 0]
click at [39, 169] on label "Pages" at bounding box center [39, 176] width 29 height 22
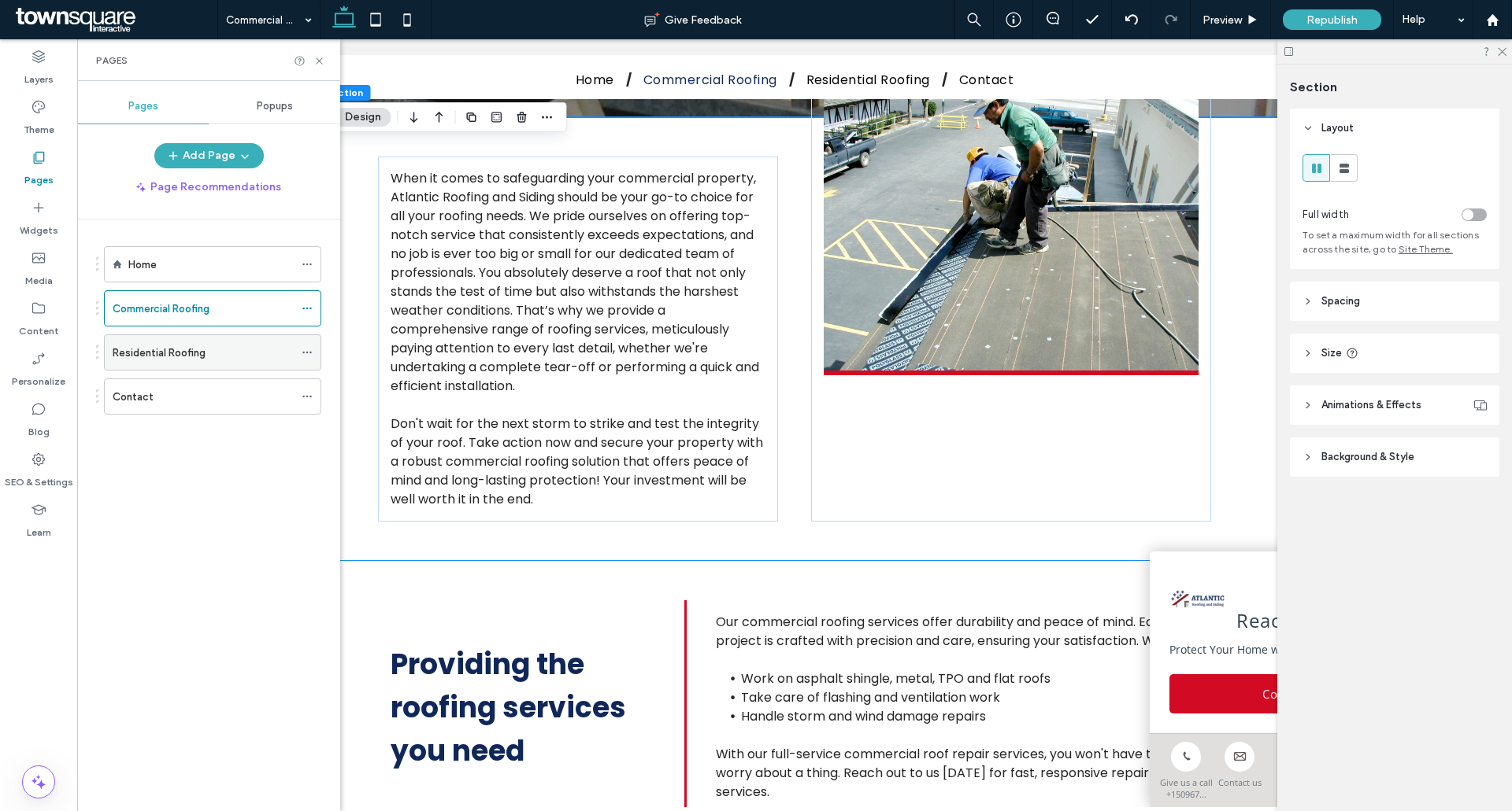
click at [193, 346] on label "Residential Roofing" at bounding box center [159, 352] width 93 height 28
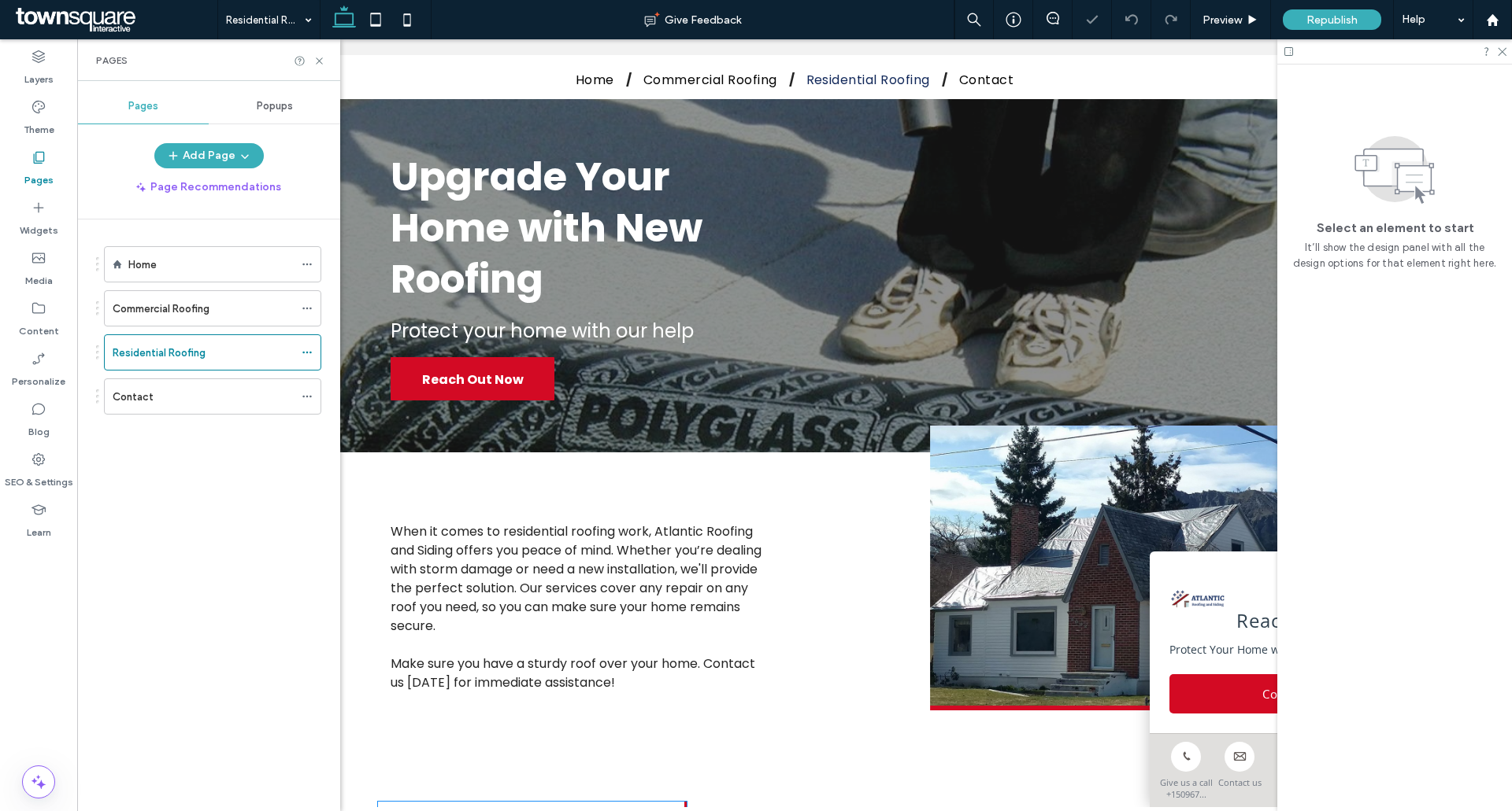
scroll to position [295, 0]
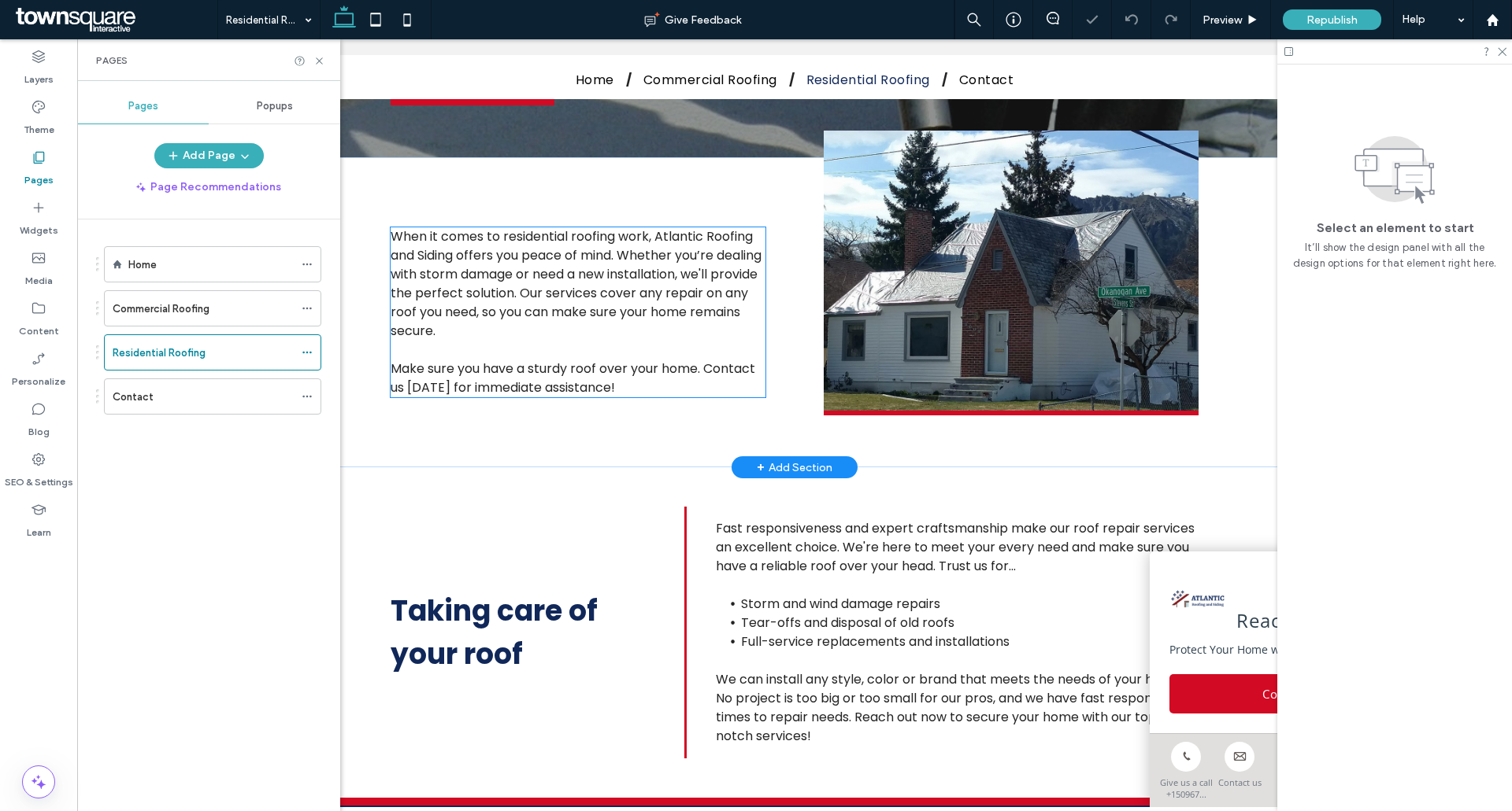
click at [475, 379] on span "Make sure you have a sturdy roof over your home. Contact us [DATE] for immediat…" at bounding box center [573, 378] width 364 height 37
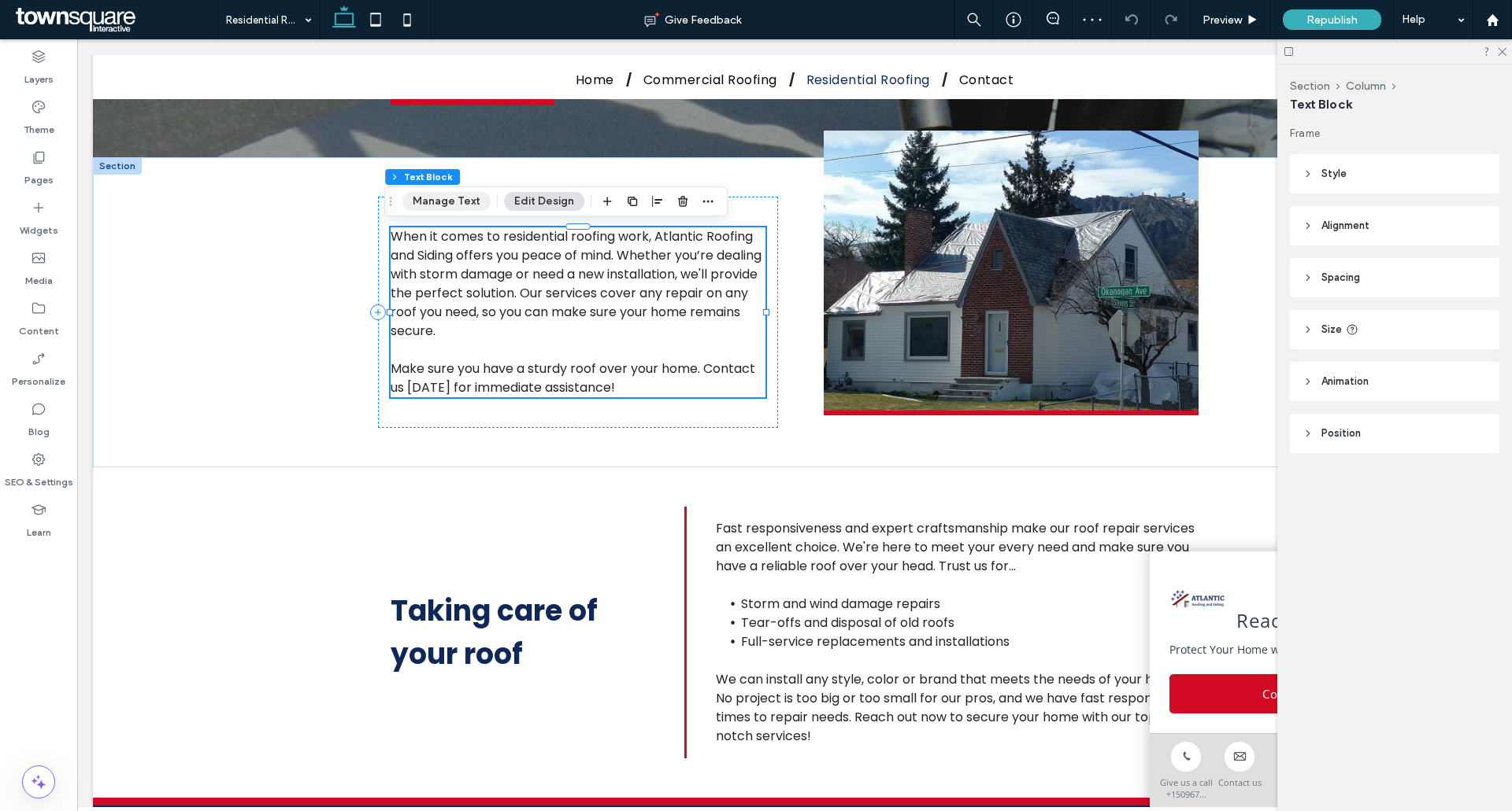
click at [435, 205] on button "Manage Text" at bounding box center [446, 201] width 88 height 19
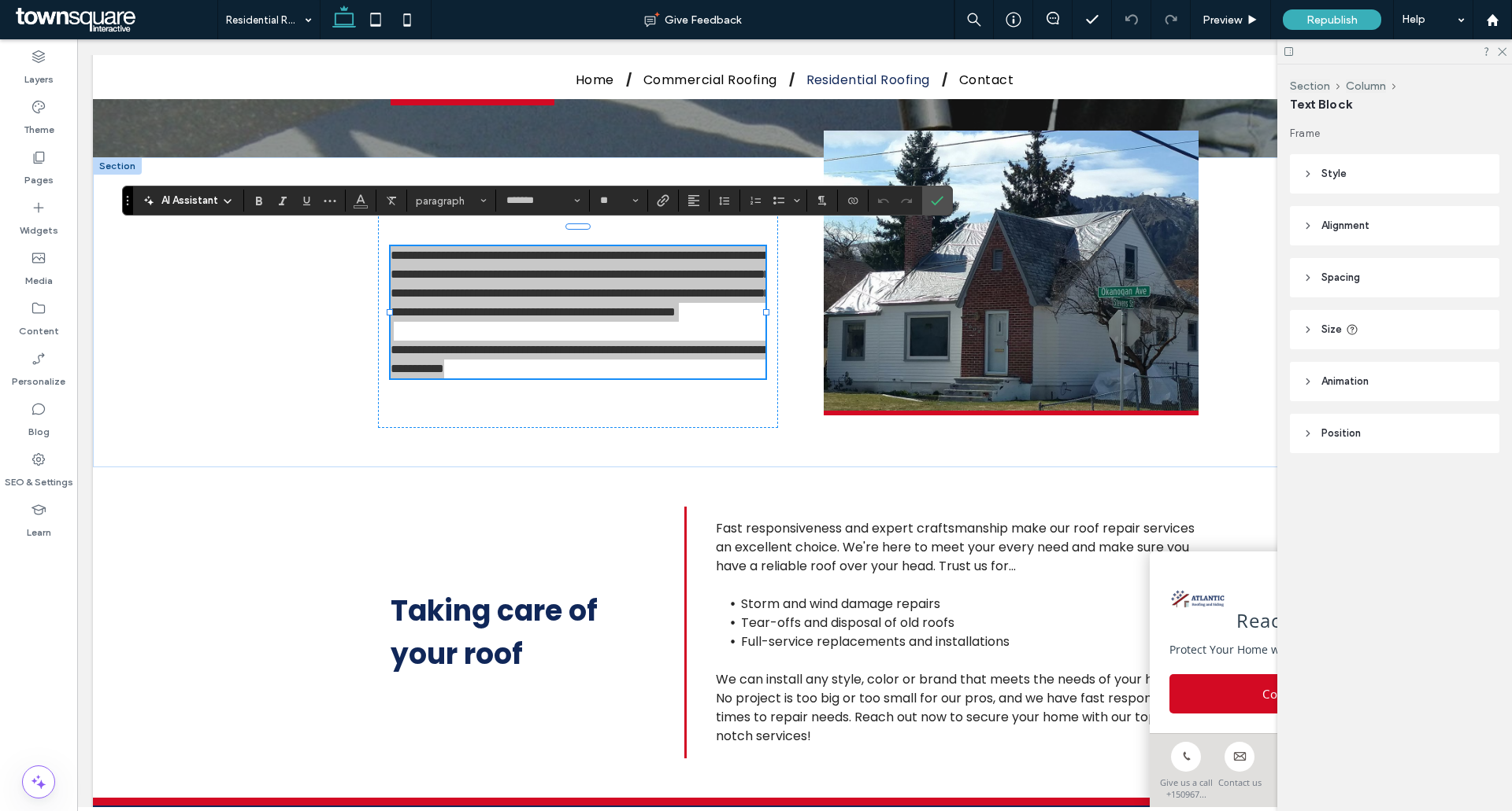
click at [183, 205] on span "AI Assistant" at bounding box center [189, 200] width 57 height 15
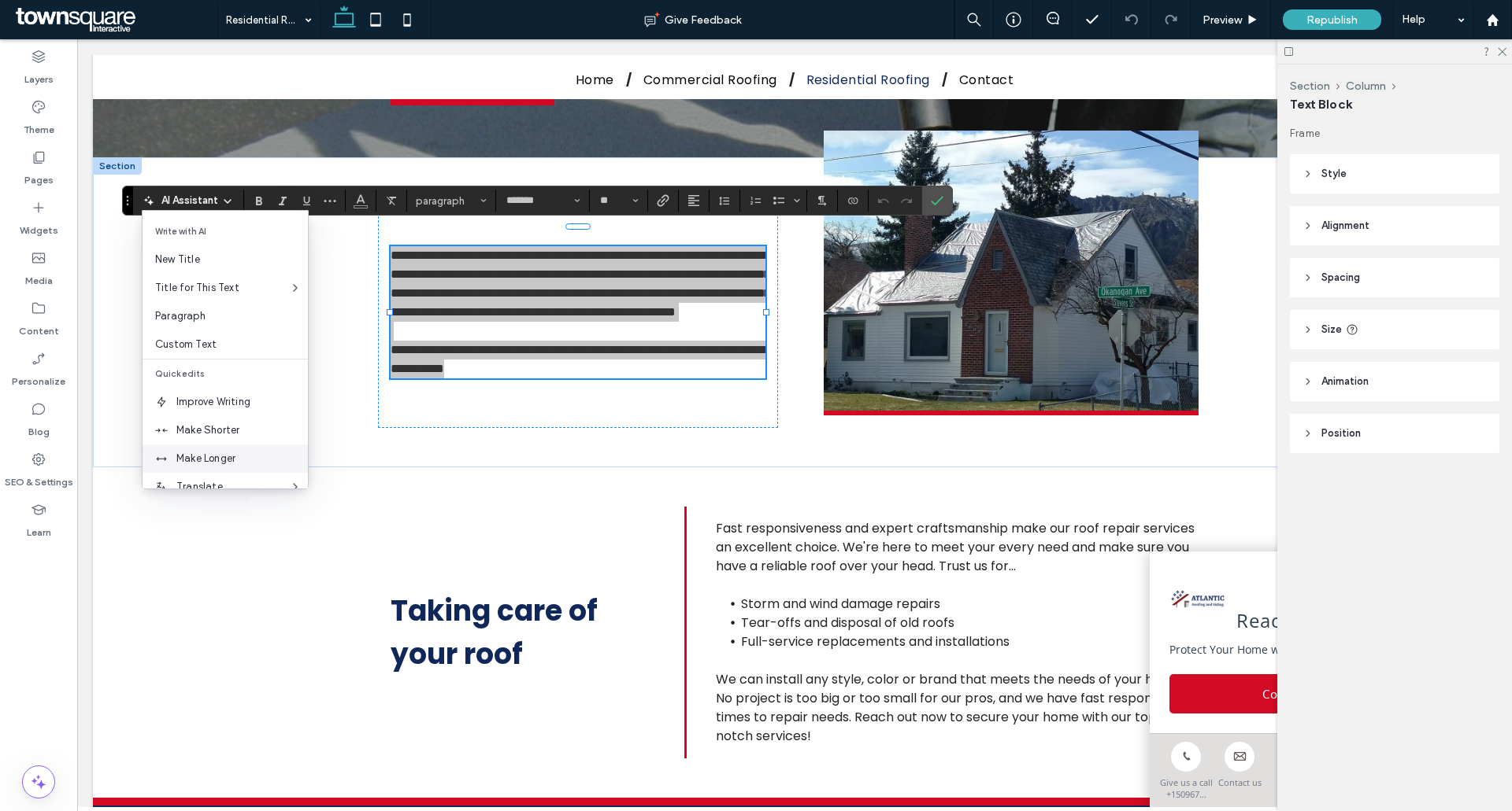
click at [185, 463] on span "Make Longer" at bounding box center [243, 458] width 132 height 15
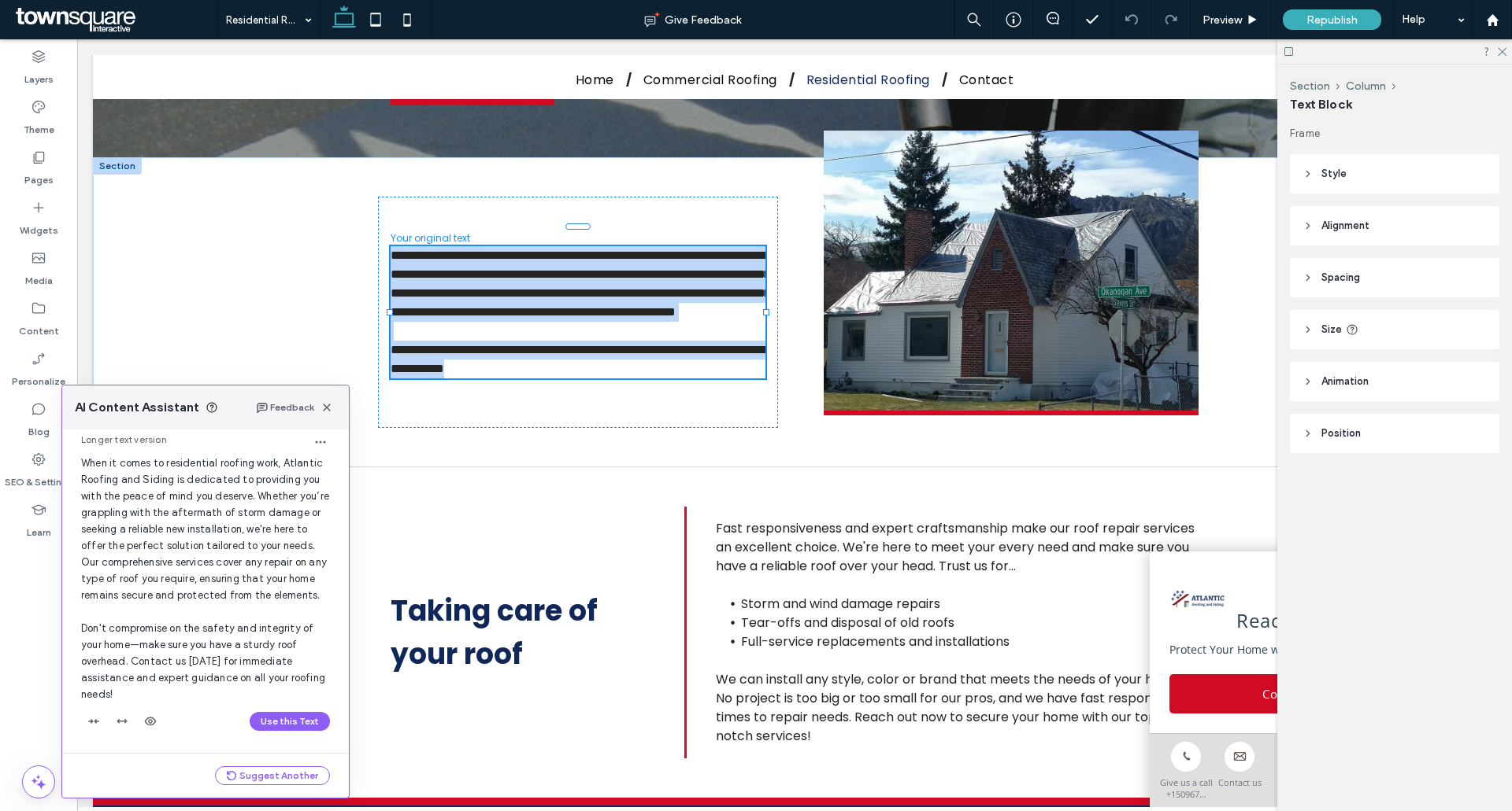
scroll to position [68, 0]
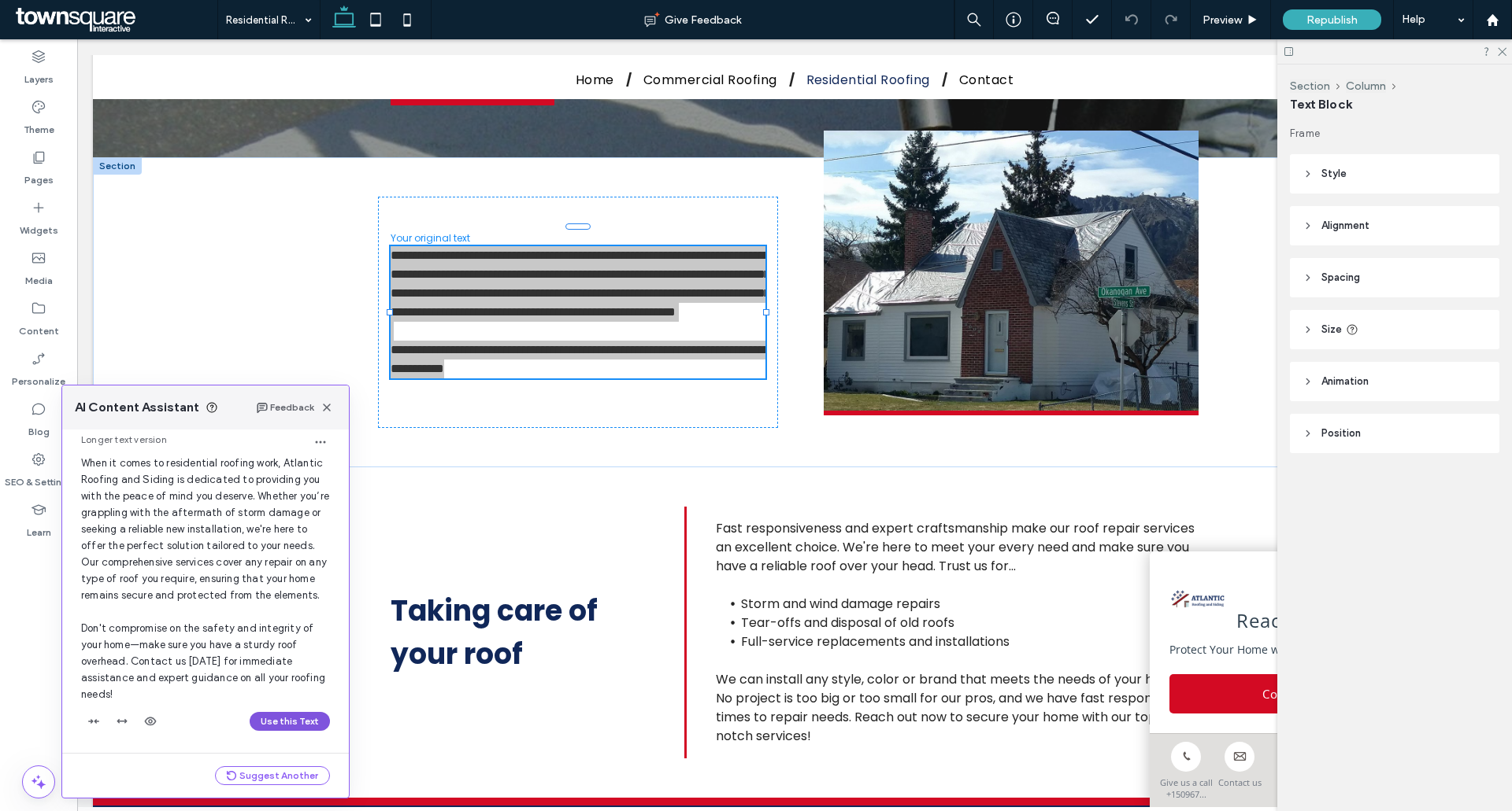
click at [264, 730] on button "Use this Text" at bounding box center [289, 721] width 80 height 19
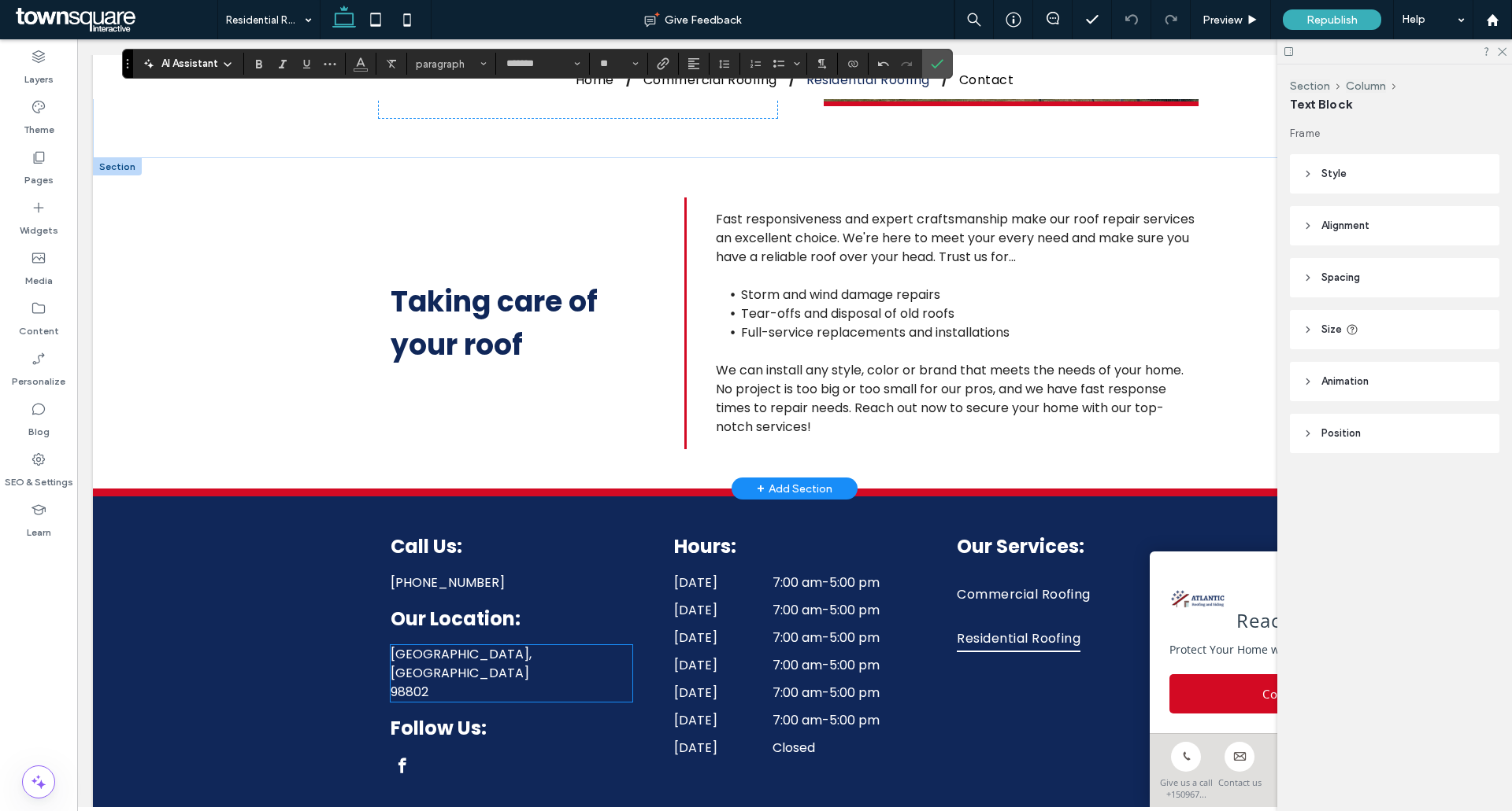
scroll to position [0, 0]
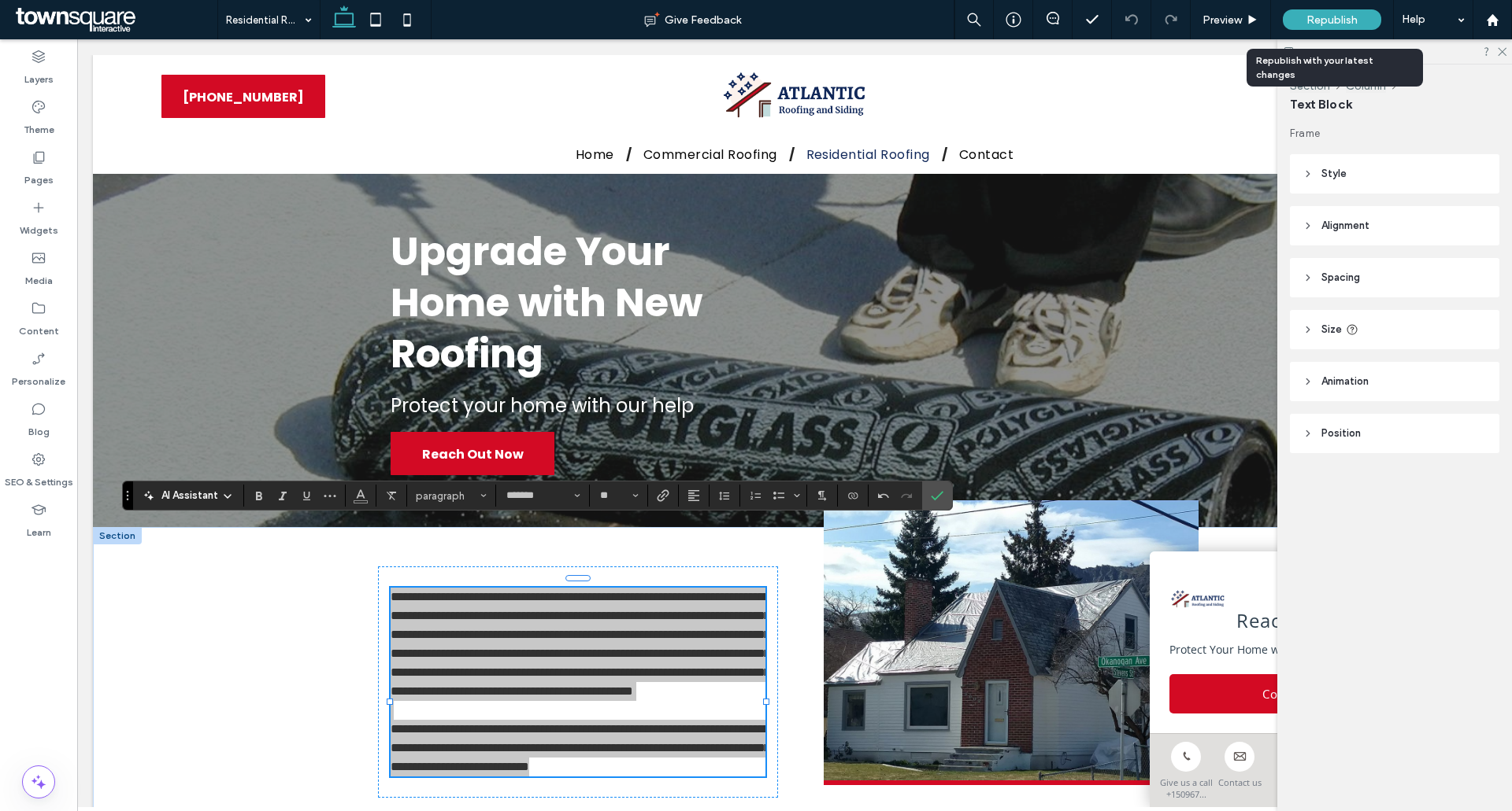
click at [1321, 17] on span "Republish" at bounding box center [1332, 20] width 51 height 14
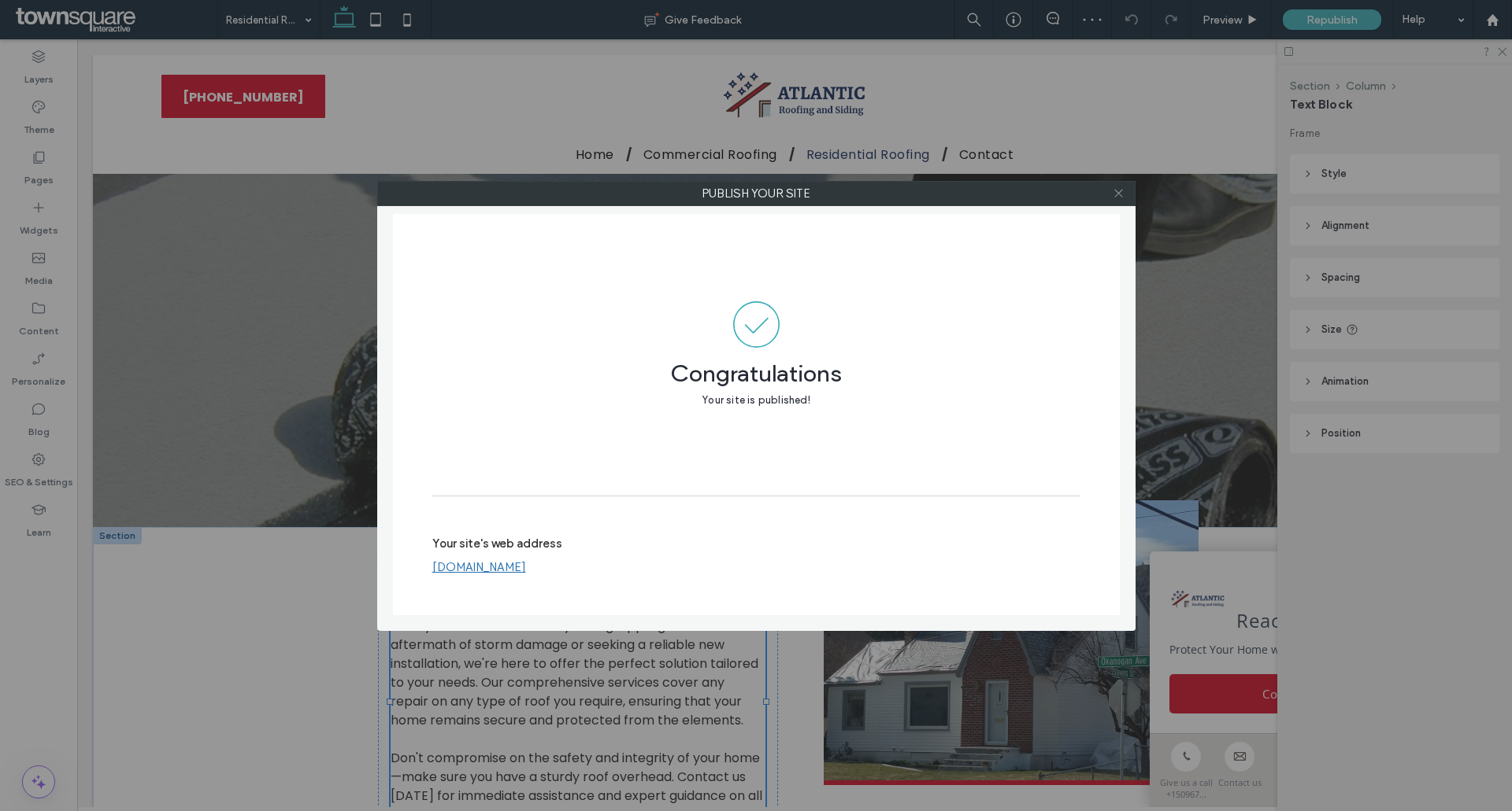
click at [1117, 196] on icon at bounding box center [1118, 193] width 12 height 12
